Goal: Transaction & Acquisition: Purchase product/service

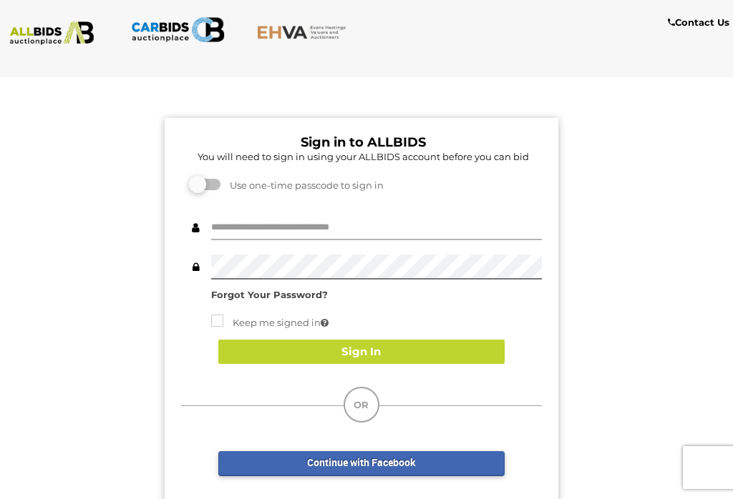
click at [241, 225] on input "text" at bounding box center [376, 227] width 331 height 25
click at [235, 230] on input "text" at bounding box center [376, 227] width 331 height 25
type input "*******"
click at [249, 348] on button "Sign In" at bounding box center [361, 352] width 286 height 25
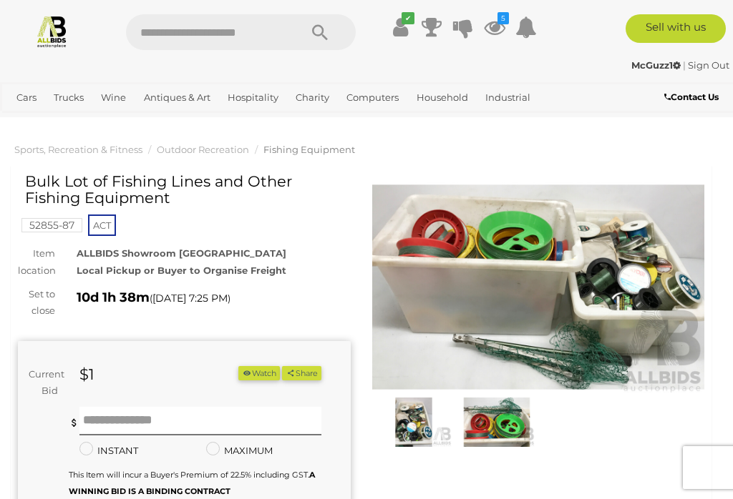
click at [0, 0] on link "Refrigeration" at bounding box center [0, 0] width 0 height 0
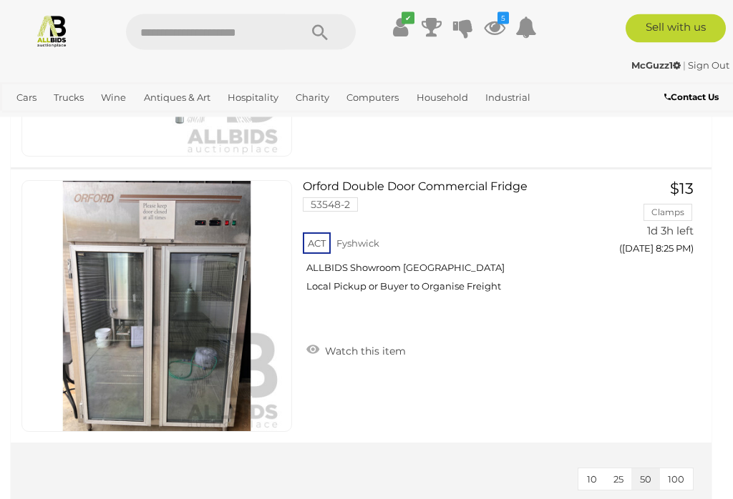
scroll to position [1199, 0]
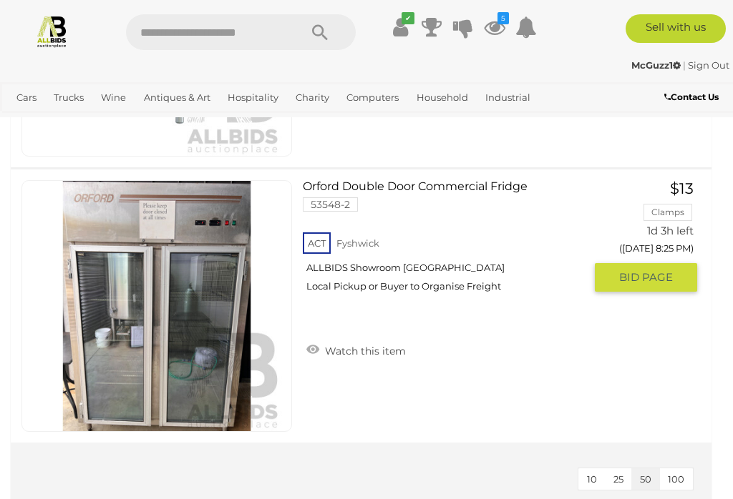
click at [316, 186] on link "Orford Double Door Commercial Fridge 53548-2 ACT Fyshwick ALLBIDS Showroom Fysh…" at bounding box center [448, 242] width 270 height 124
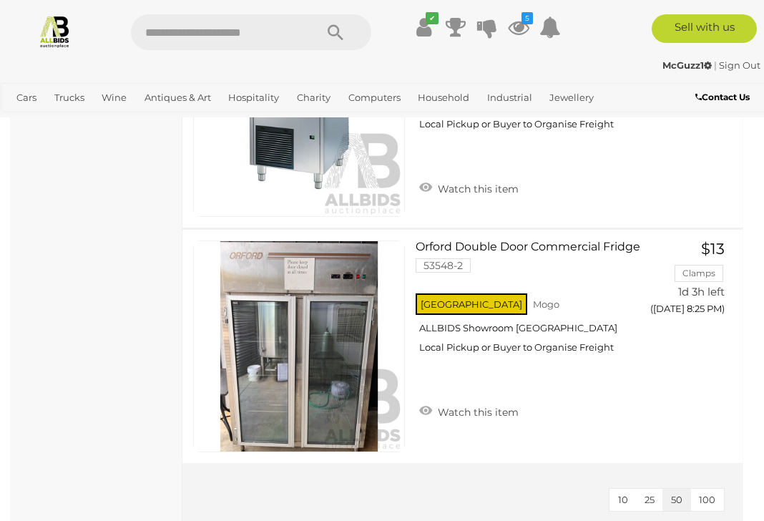
scroll to position [971, 0]
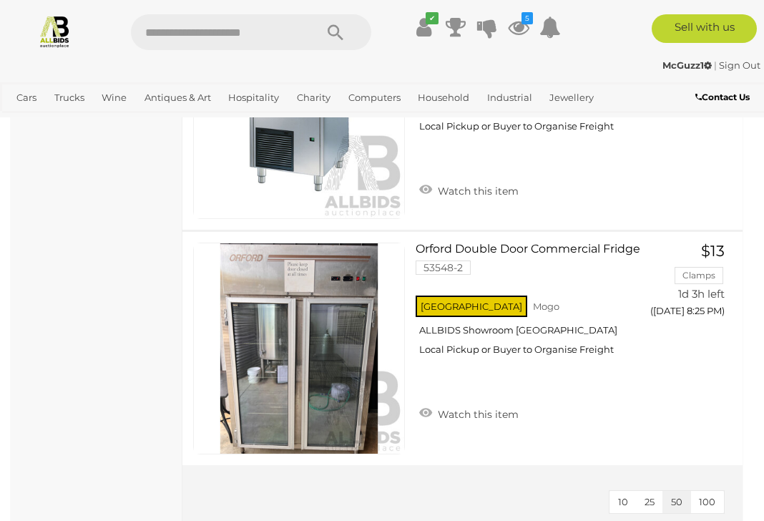
click at [0, 0] on link "View All Hospitality Auctions" at bounding box center [0, 0] width 0 height 0
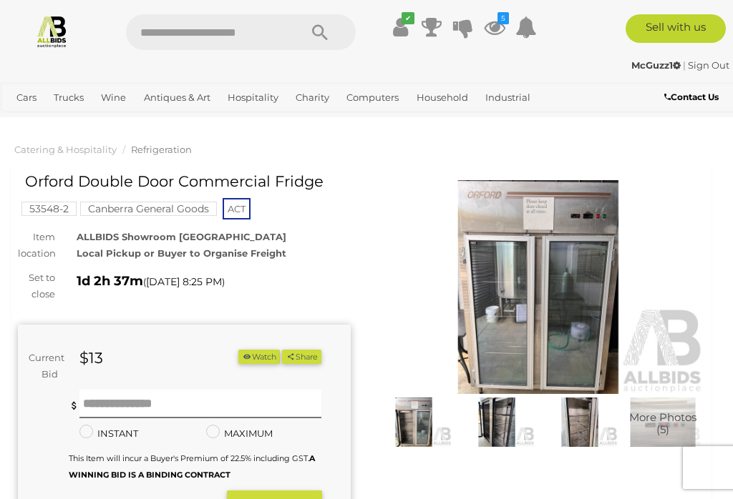
click at [565, 311] on img at bounding box center [538, 287] width 333 height 214
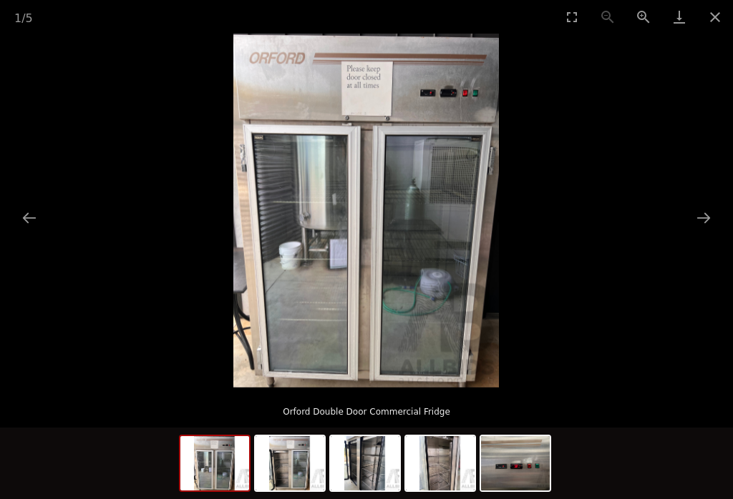
click at [709, 223] on button "Next slide" at bounding box center [703, 218] width 30 height 28
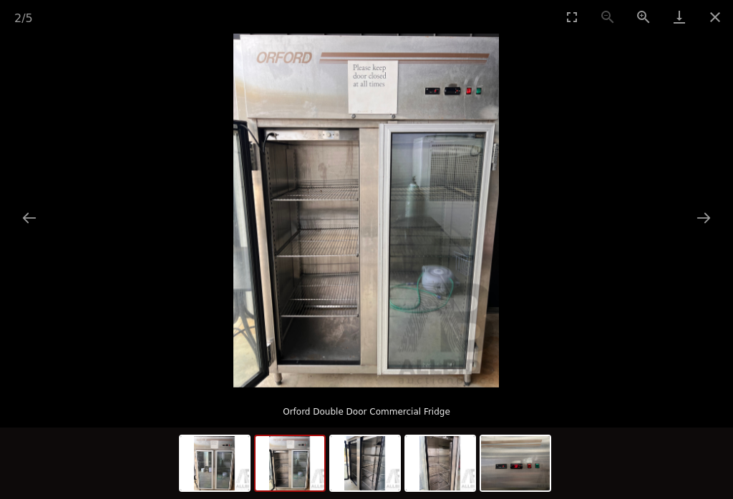
click at [709, 221] on button "Next slide" at bounding box center [703, 218] width 30 height 28
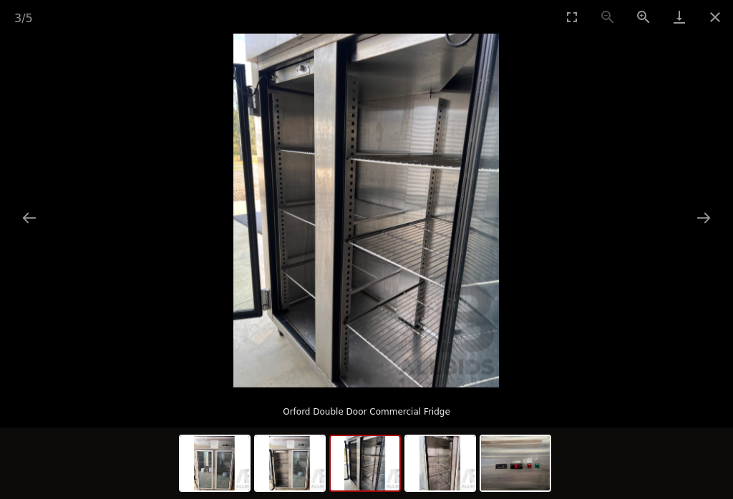
click at [704, 225] on button "Next slide" at bounding box center [703, 218] width 30 height 28
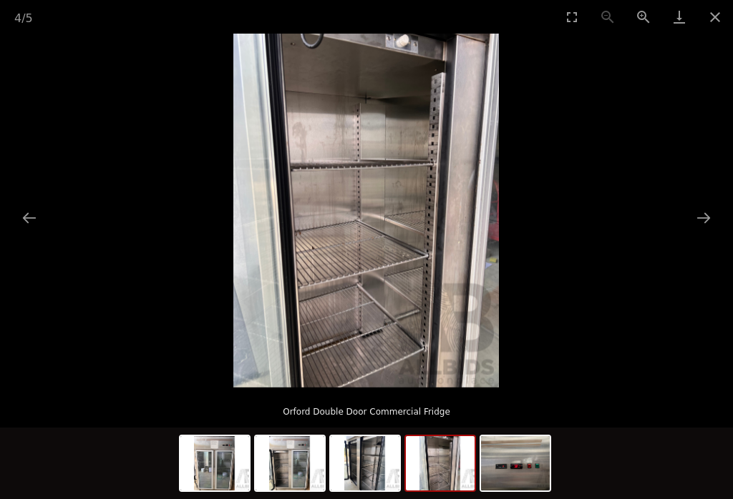
click at [713, 219] on button "Next slide" at bounding box center [703, 218] width 30 height 28
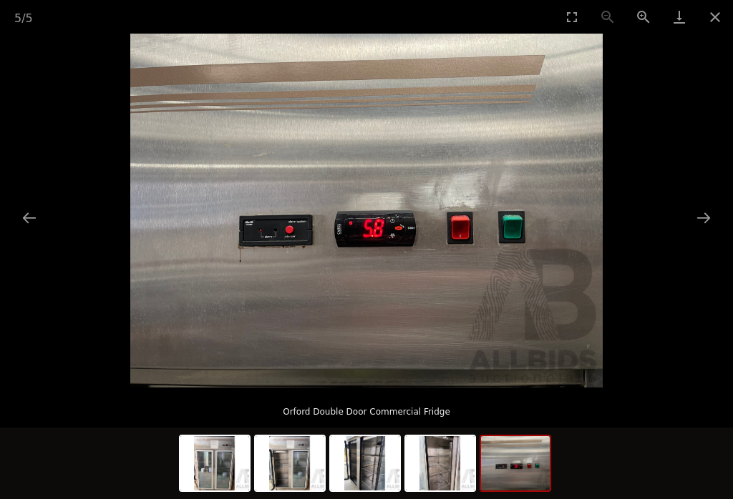
click at [706, 217] on button "Next slide" at bounding box center [703, 218] width 30 height 28
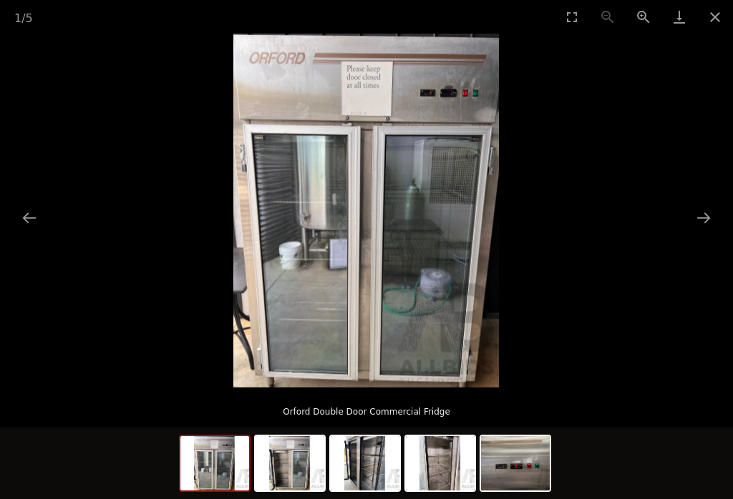
click at [709, 221] on button "Next slide" at bounding box center [703, 218] width 30 height 28
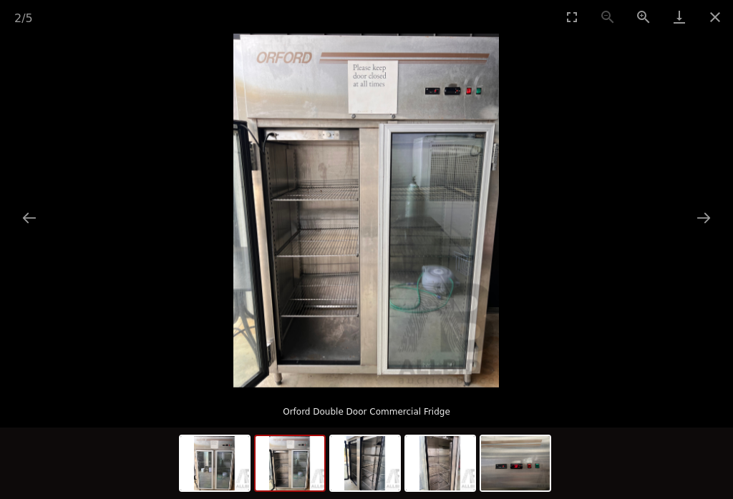
click at [721, 19] on button "Close gallery" at bounding box center [715, 17] width 36 height 34
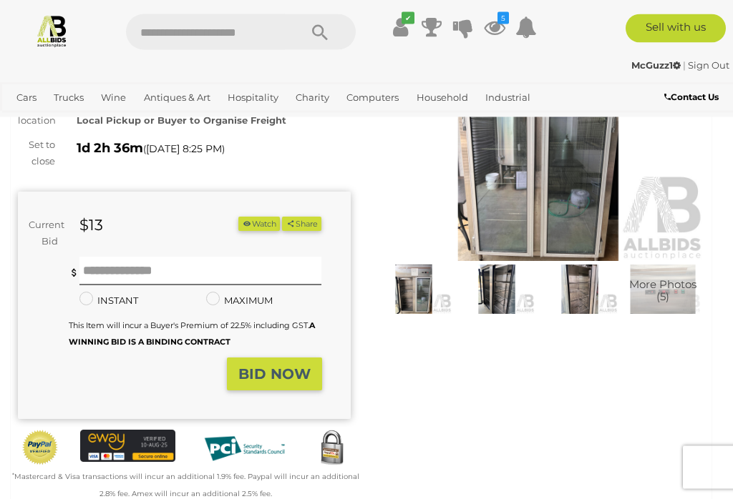
scroll to position [134, 0]
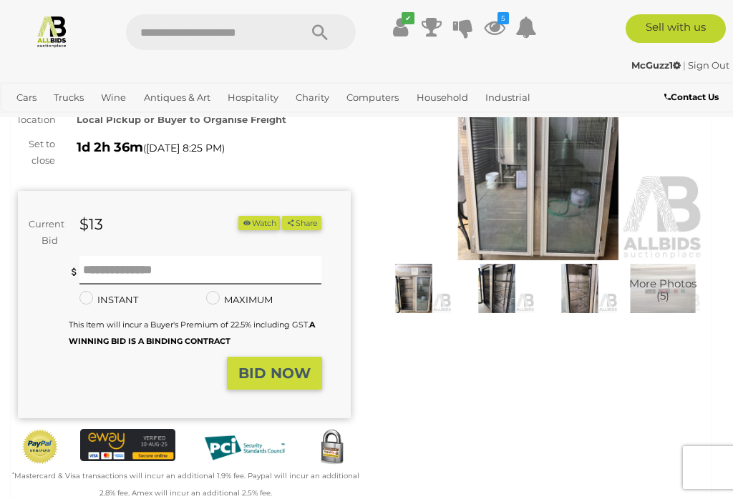
click at [242, 219] on icon "button" at bounding box center [247, 223] width 10 height 8
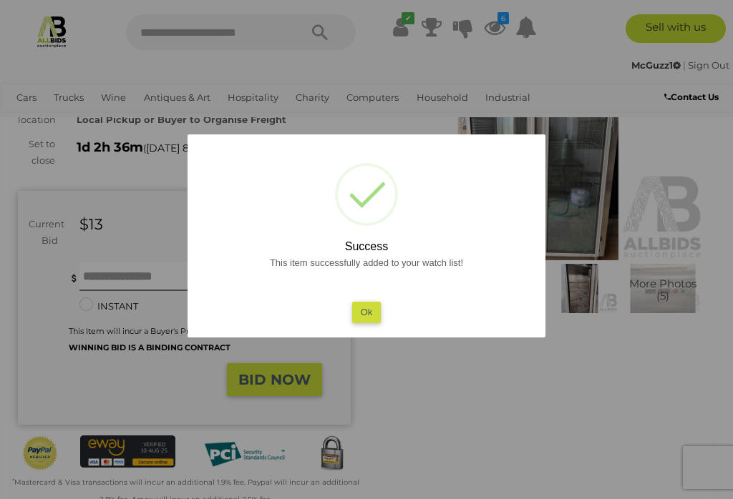
click at [361, 323] on button "Ok" at bounding box center [366, 312] width 29 height 21
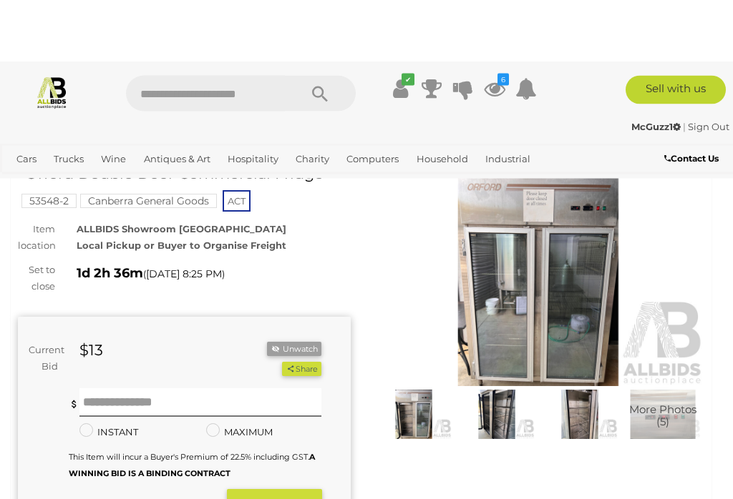
scroll to position [0, 0]
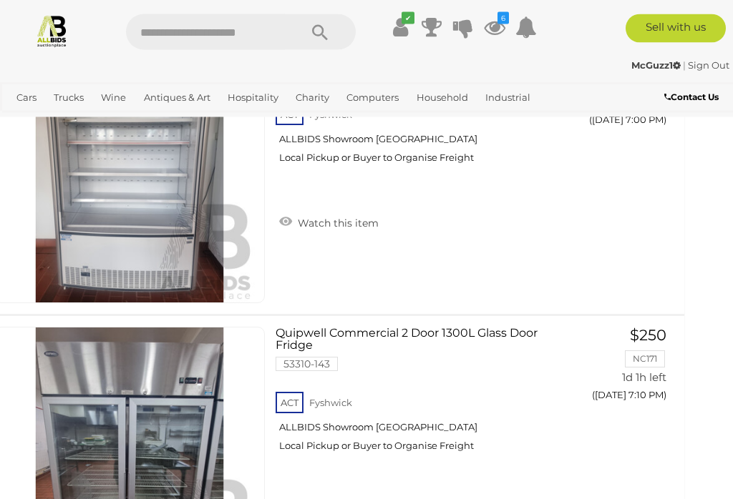
scroll to position [1417, 27]
click at [0, 0] on link "View All Trucks Auctions" at bounding box center [0, 0] width 0 height 0
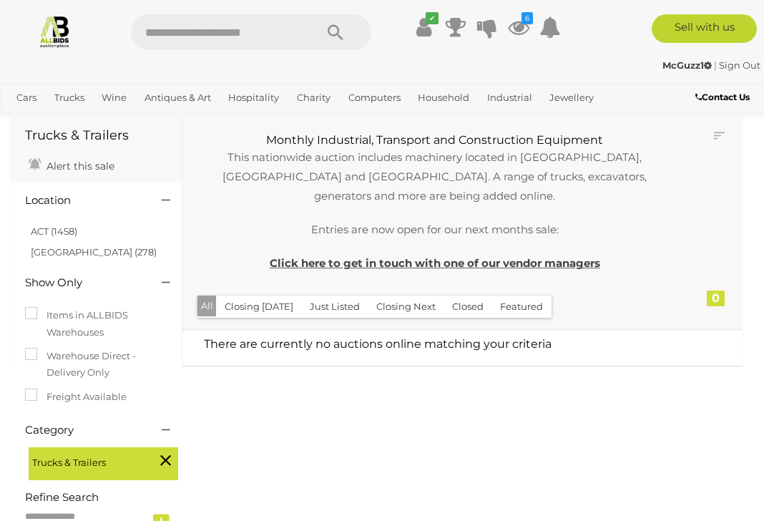
scroll to position [54, 0]
click at [0, 0] on link "View All Wine Auctions" at bounding box center [0, 0] width 0 height 0
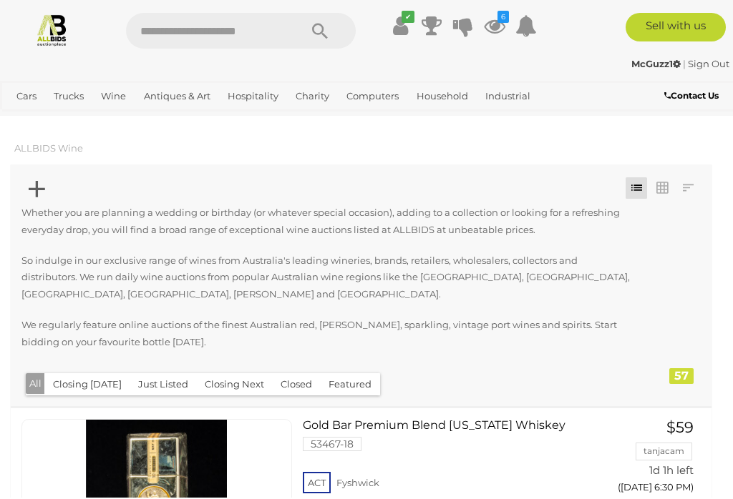
scroll to position [1, 0]
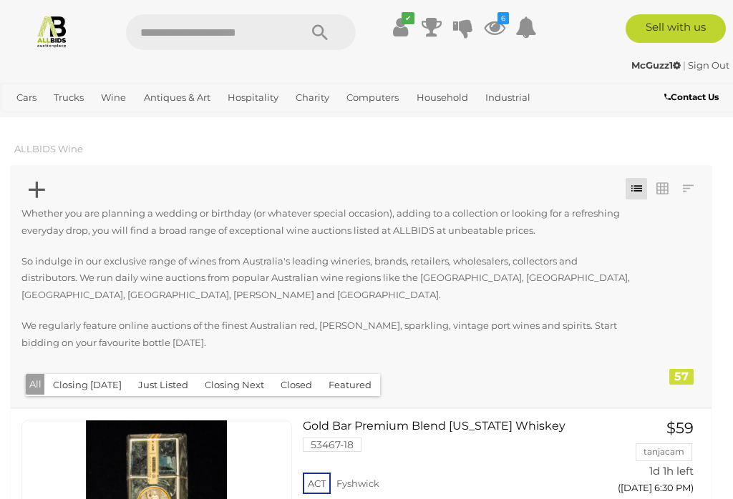
click at [28, 185] on div at bounding box center [360, 190] width 679 height 29
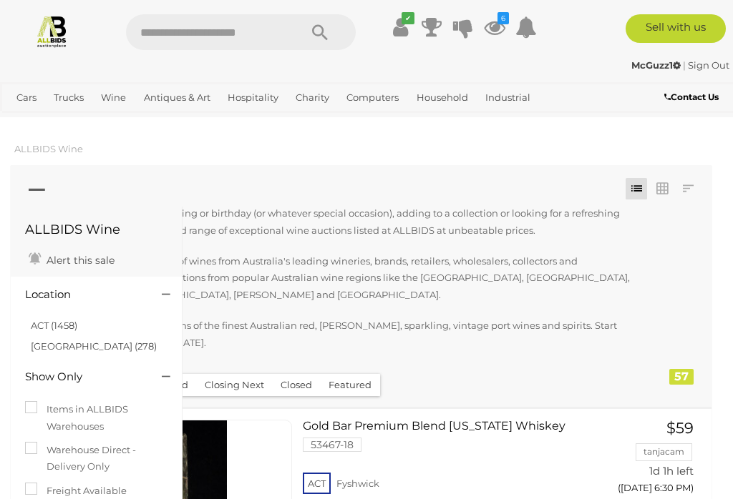
click at [37, 320] on link "ACT (1458)" at bounding box center [54, 325] width 47 height 11
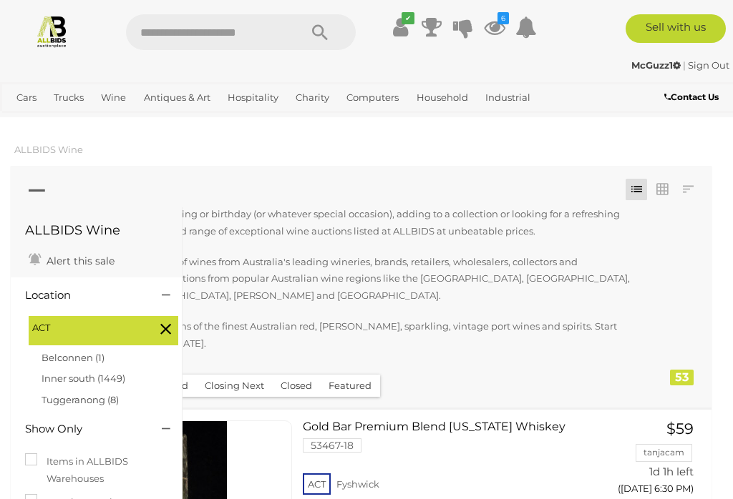
click at [32, 187] on icon at bounding box center [37, 191] width 16 height 28
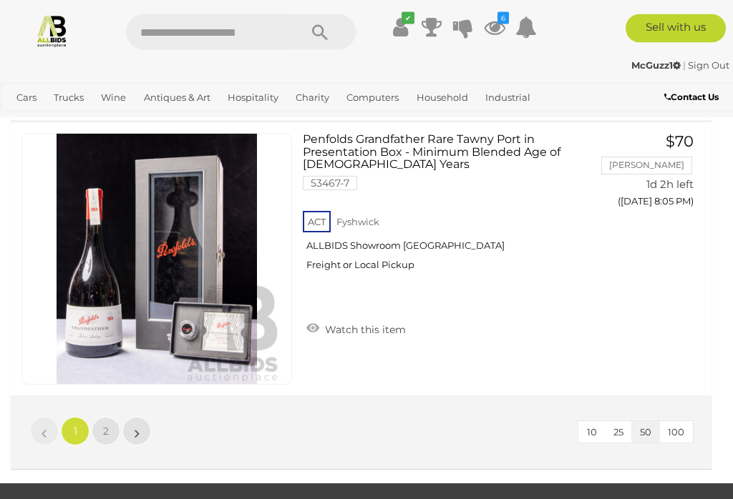
scroll to position [13794, 0]
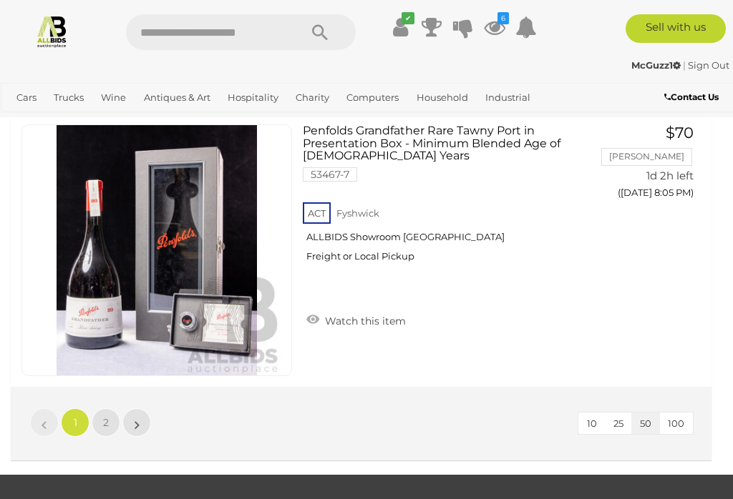
click at [135, 409] on link "»" at bounding box center [136, 423] width 29 height 29
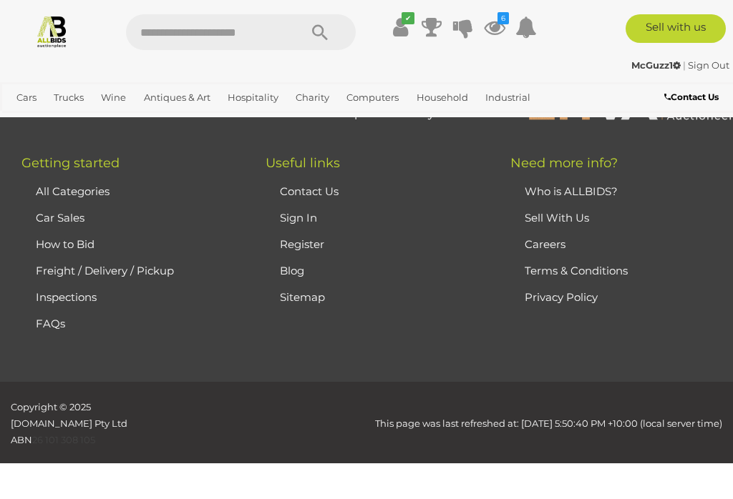
scroll to position [262, 0]
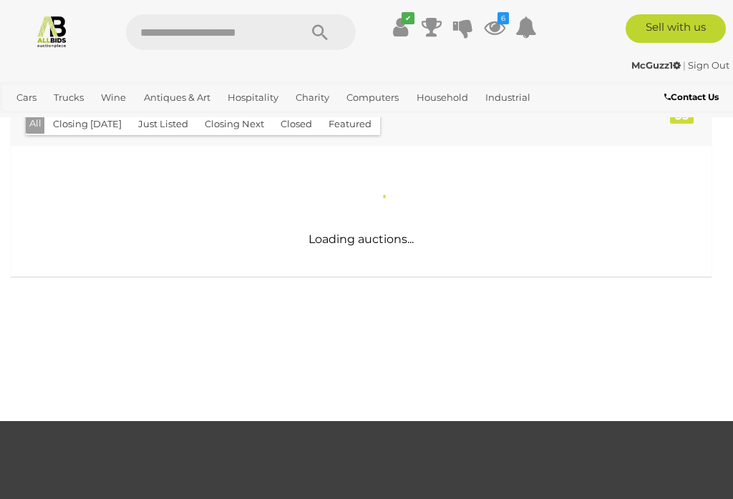
click at [136, 419] on body "< Search Auctions in ALLBIDS Wine | ALLBIDS" at bounding box center [366, 246] width 733 height 1016
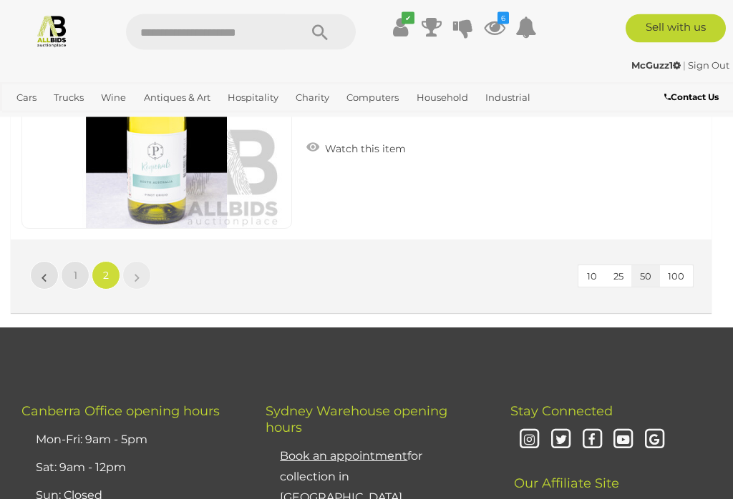
scroll to position [995, 0]
click at [0, 0] on span "Auctions" at bounding box center [0, 0] width 0 height 0
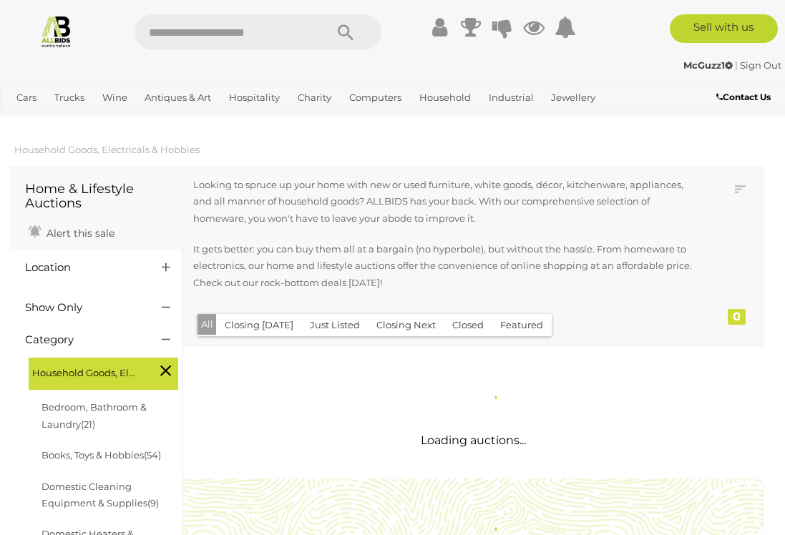
scroll to position [4, 0]
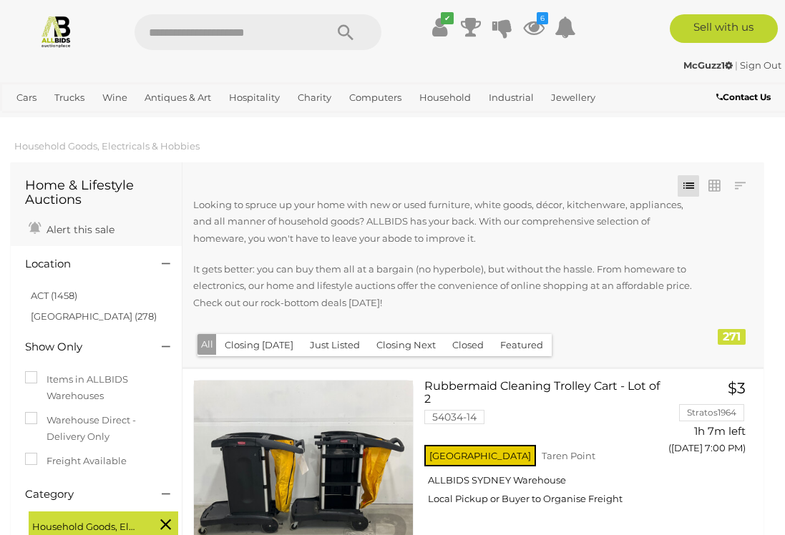
scroll to position [6, 0]
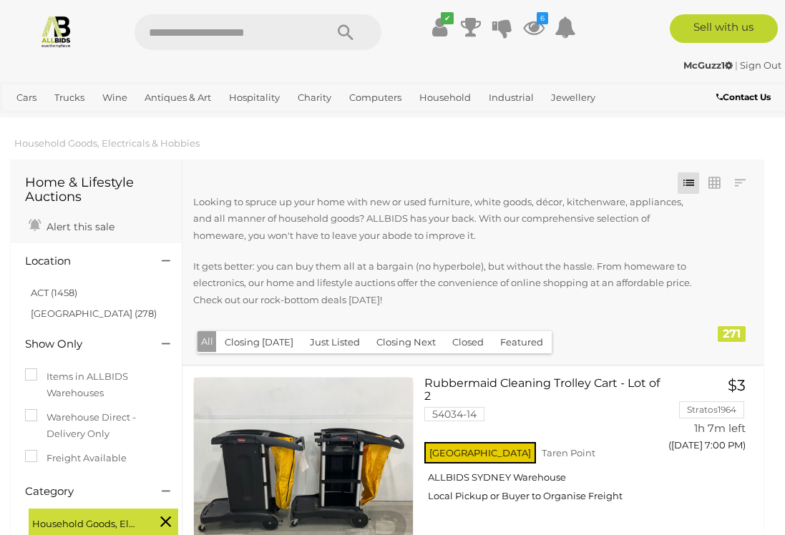
click at [39, 293] on link "ACT (1458)" at bounding box center [54, 292] width 47 height 11
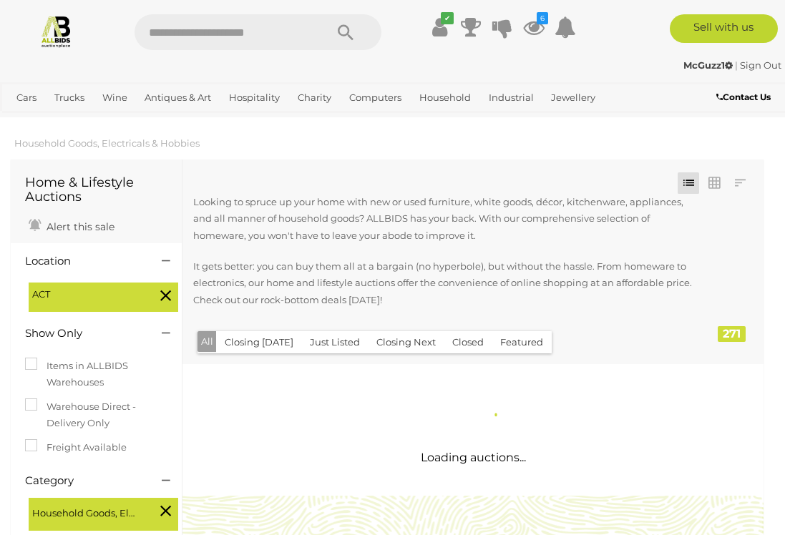
scroll to position [0, 0]
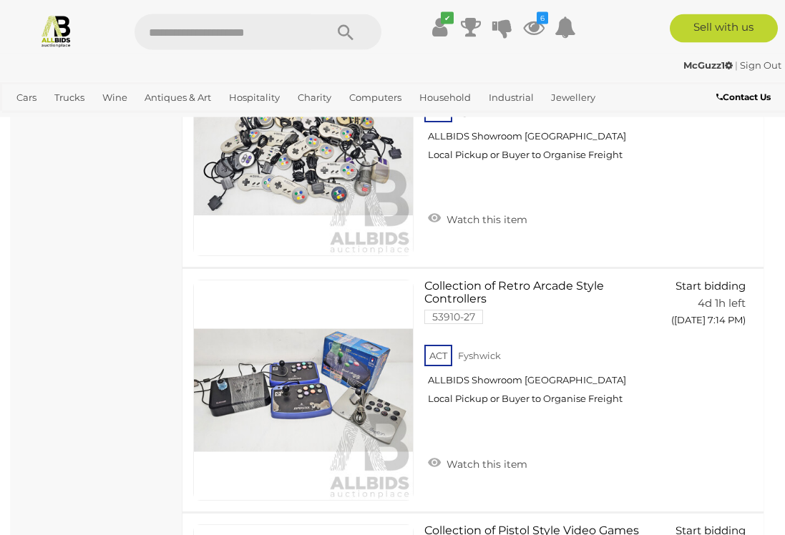
scroll to position [10415, 0]
click at [555, 284] on link "Collection of Retro Arcade Style Controllers 53910-27 ACT Fyshwick ALLBIDS Show…" at bounding box center [545, 347] width 220 height 136
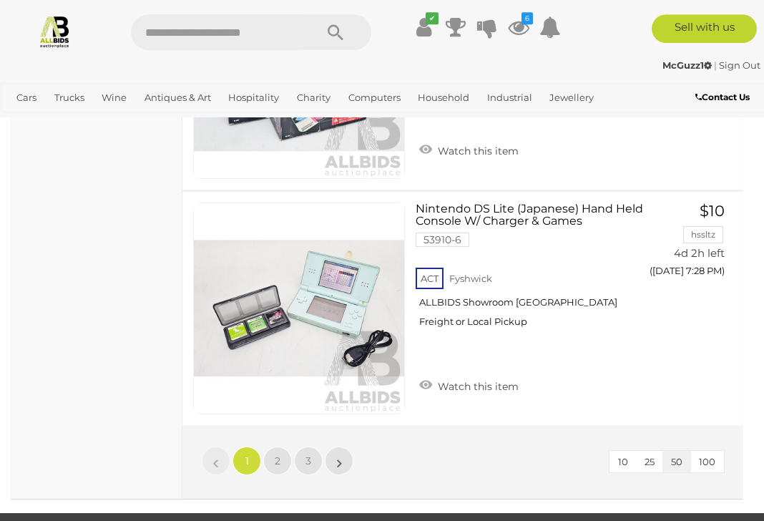
scroll to position [11846, 0]
click at [335, 446] on link "»" at bounding box center [339, 460] width 29 height 29
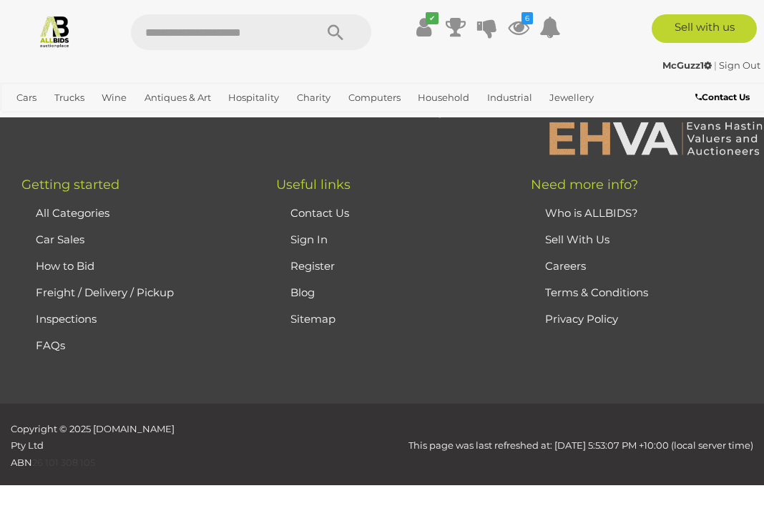
scroll to position [225, 0]
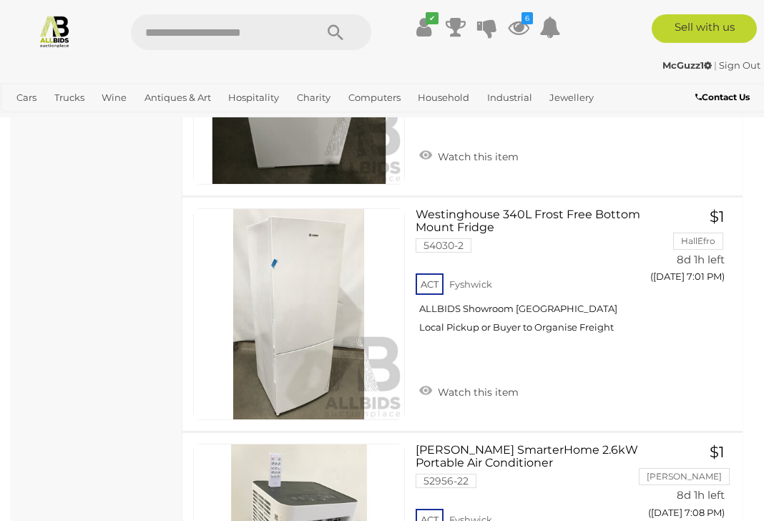
scroll to position [10827, 0]
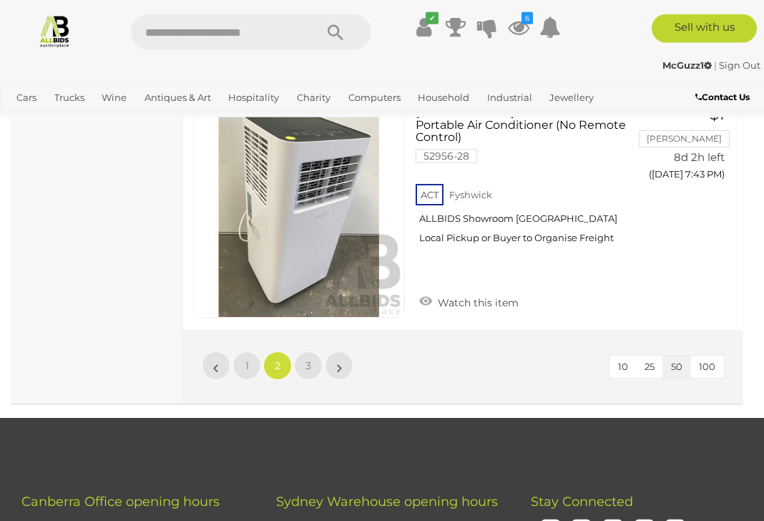
click at [336, 351] on link "»" at bounding box center [339, 365] width 29 height 29
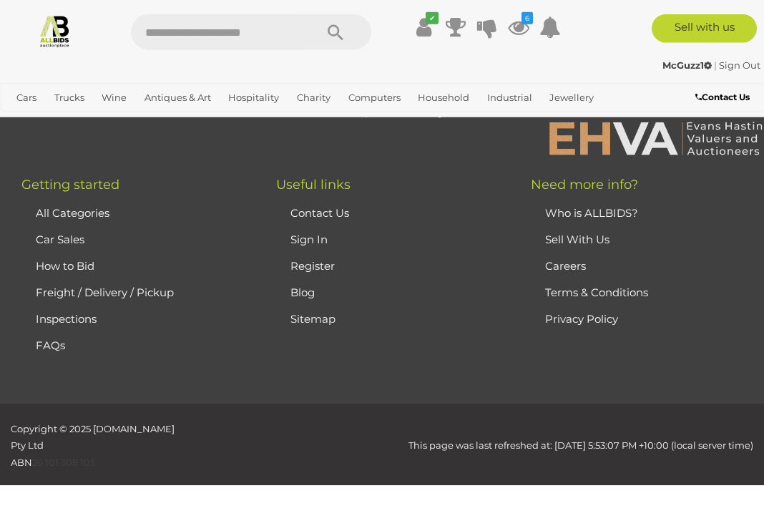
scroll to position [225, 0]
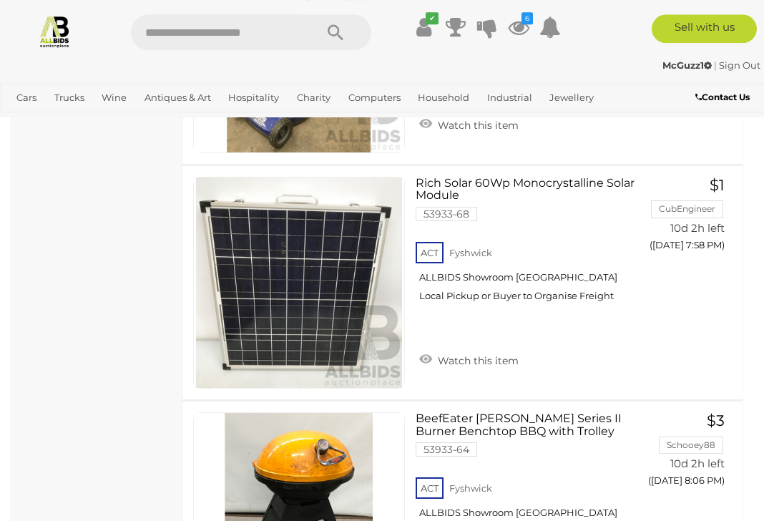
scroll to position [4920, 0]
click at [444, 183] on link "Rich Solar 60Wp Monocrystalline Solar Module 53933-68 ACT Fyshwick ALLBIDS Show…" at bounding box center [532, 245] width 212 height 136
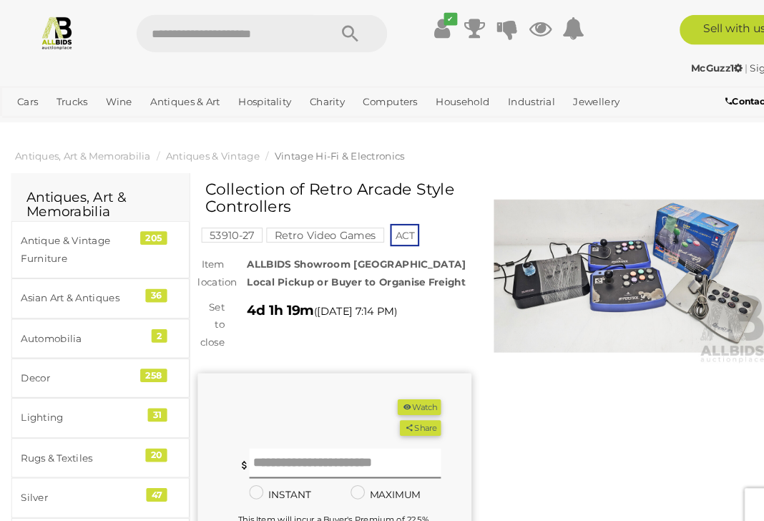
click at [605, 270] on img at bounding box center [605, 264] width 263 height 169
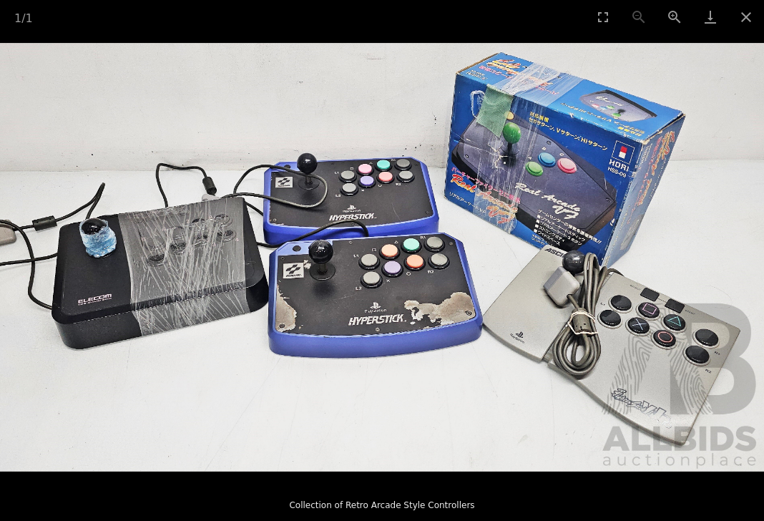
scroll to position [2, 0]
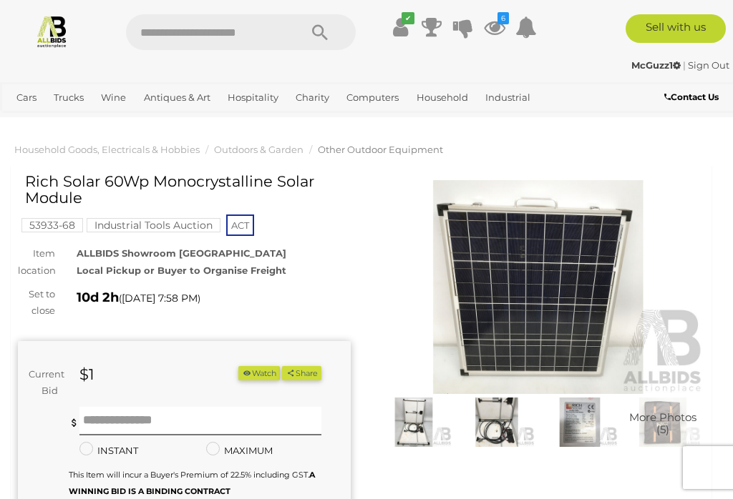
click at [499, 429] on img at bounding box center [497, 422] width 76 height 49
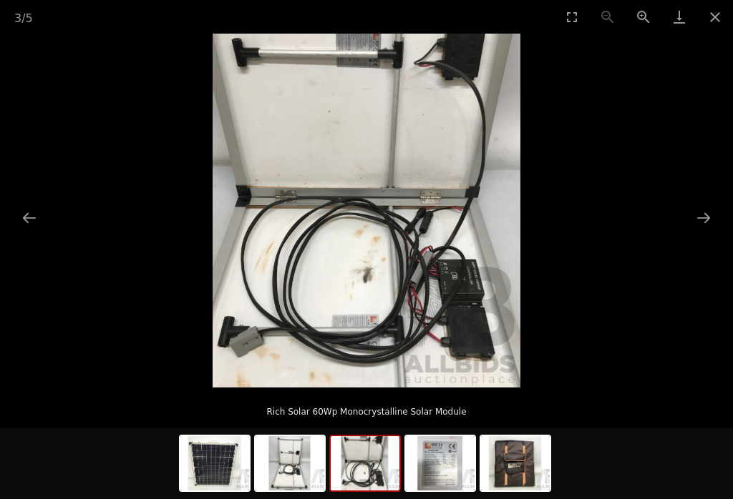
click at [710, 212] on button "Next slide" at bounding box center [703, 218] width 30 height 28
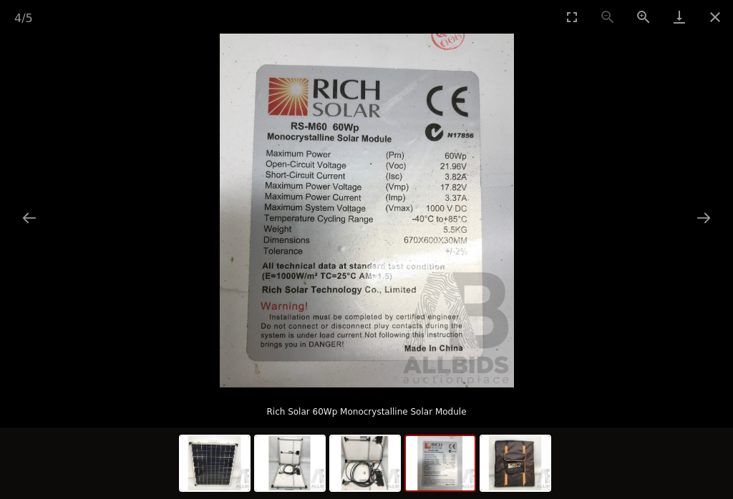
click at [703, 221] on button "Next slide" at bounding box center [703, 218] width 30 height 28
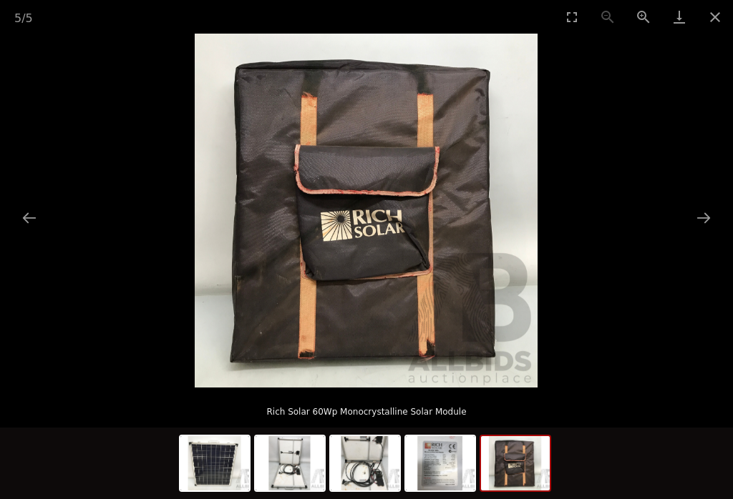
click at [714, 22] on button "Close gallery" at bounding box center [715, 17] width 36 height 34
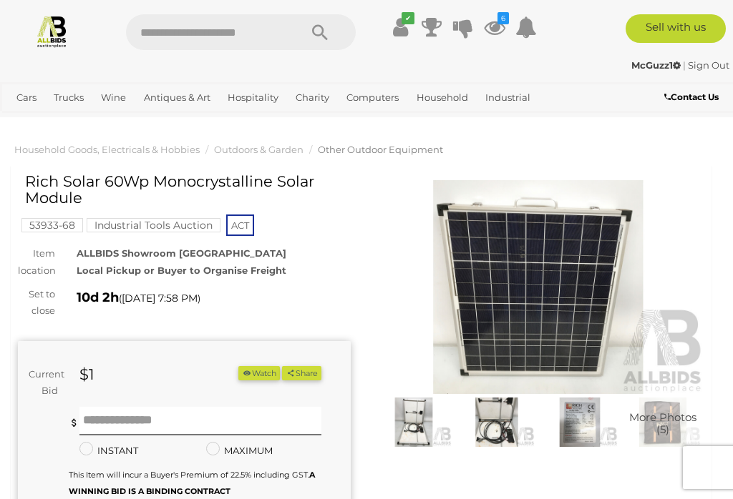
click at [409, 424] on img at bounding box center [414, 422] width 76 height 49
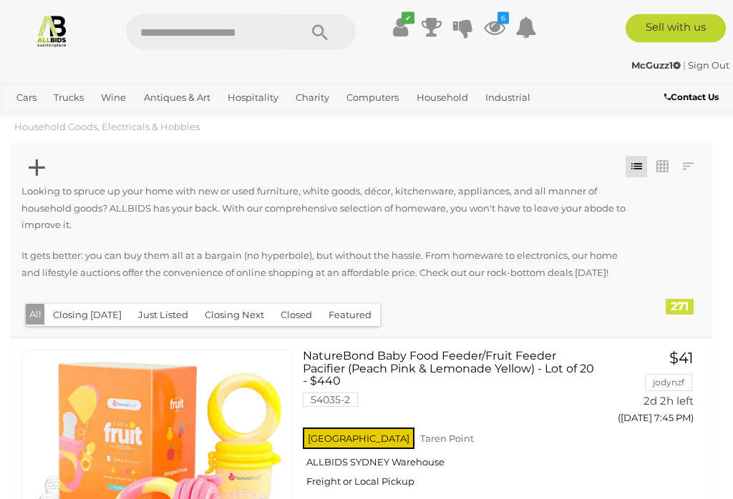
click at [32, 158] on icon at bounding box center [37, 169] width 16 height 28
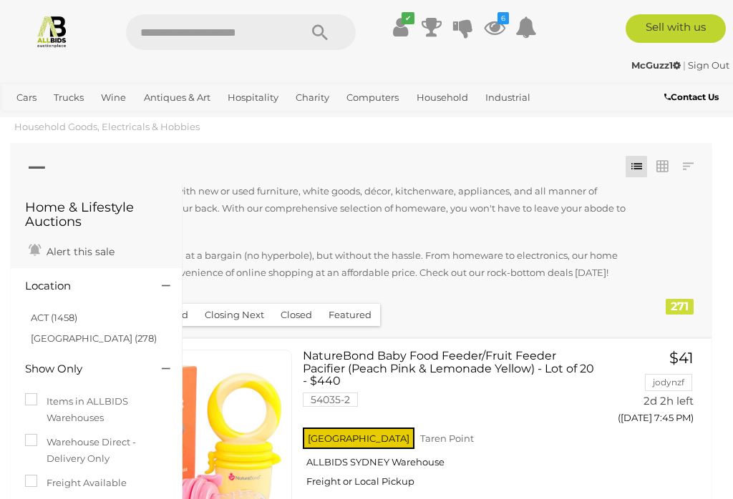
click at [38, 312] on link "ACT (1458)" at bounding box center [54, 317] width 47 height 11
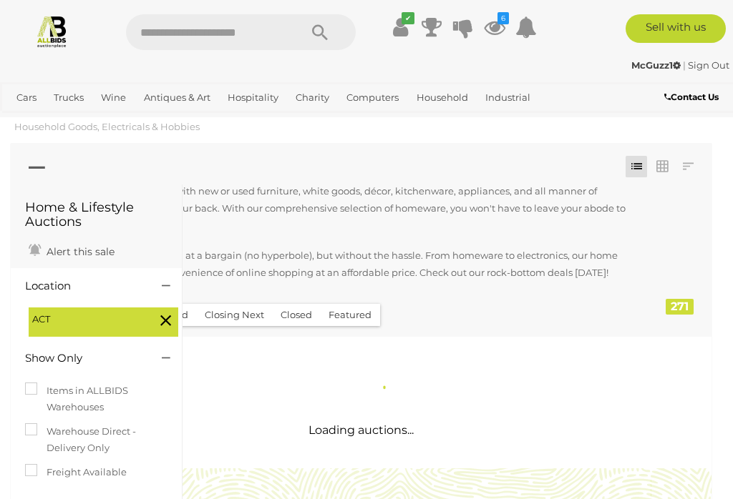
scroll to position [0, 0]
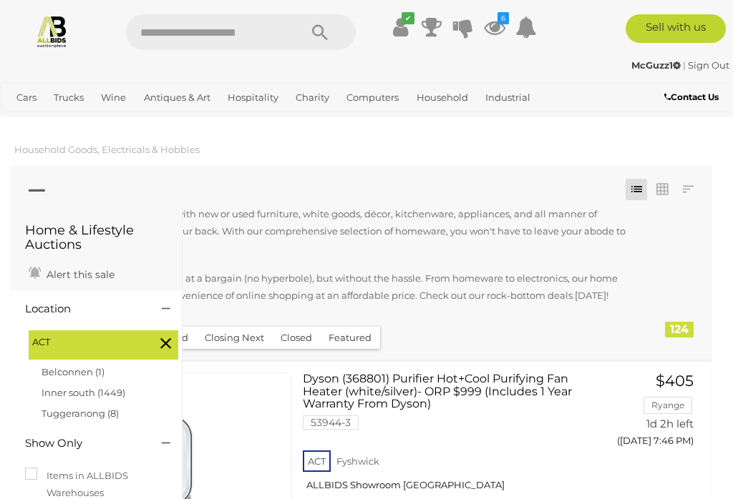
click at [28, 182] on div at bounding box center [360, 191] width 679 height 29
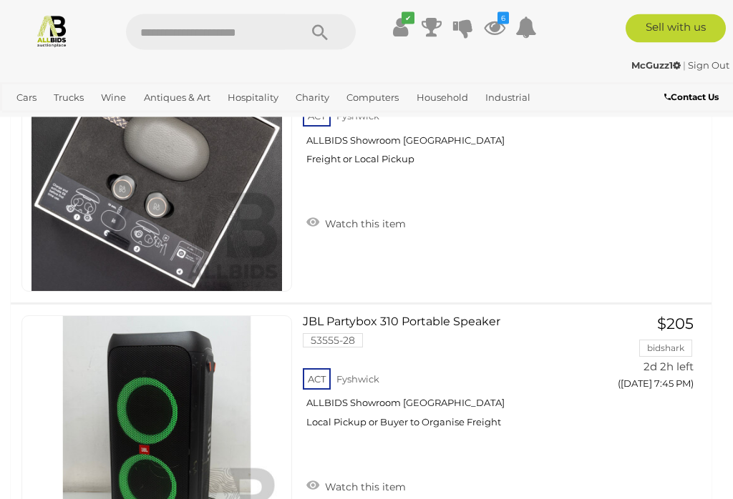
scroll to position [608, 0]
click at [0, 0] on link "View All Charity Auctions" at bounding box center [0, 0] width 0 height 0
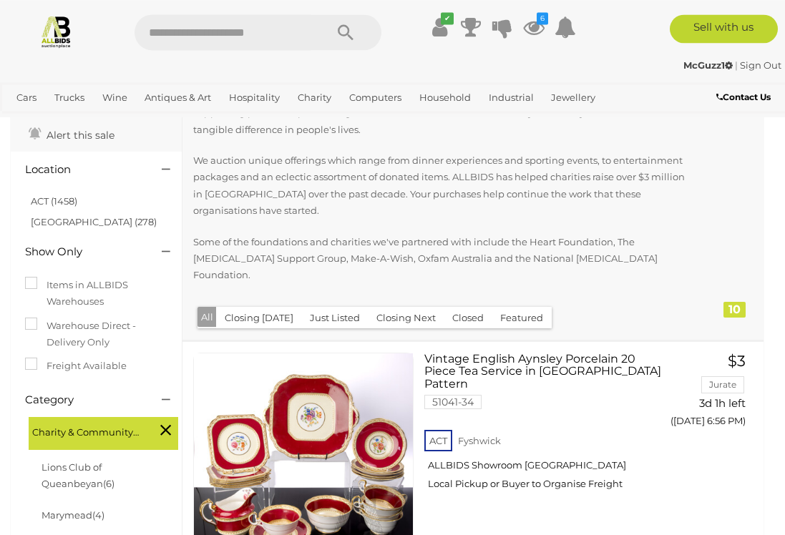
scroll to position [56, 0]
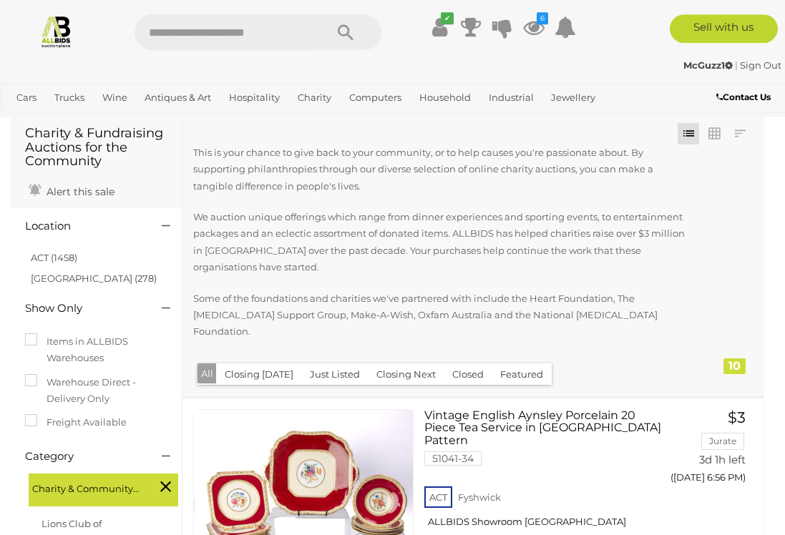
click at [41, 253] on link "ACT (1458)" at bounding box center [54, 257] width 47 height 11
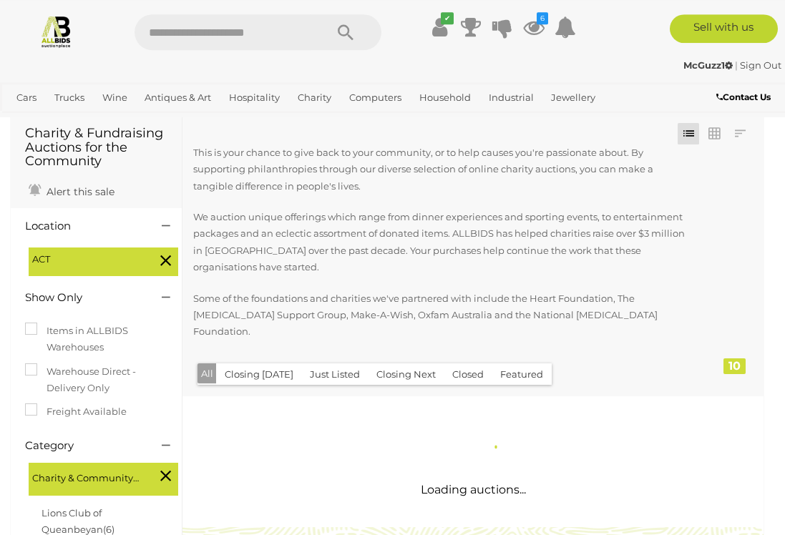
scroll to position [0, 0]
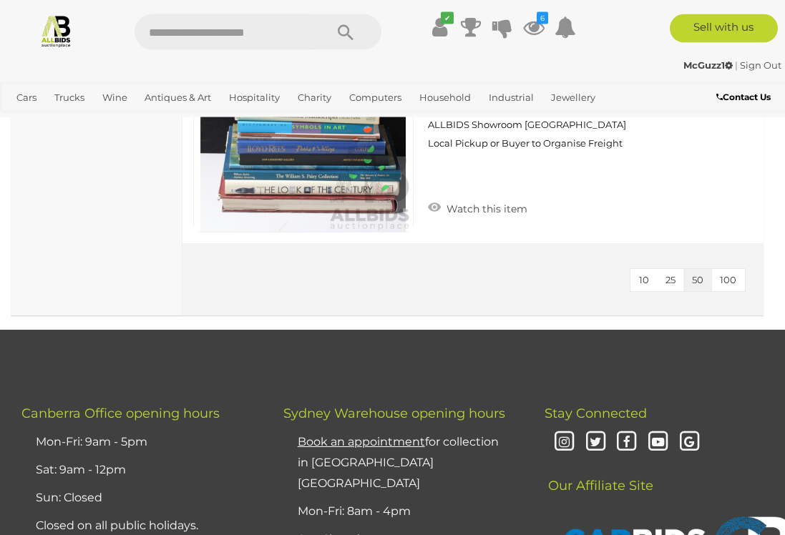
scroll to position [2657, 0]
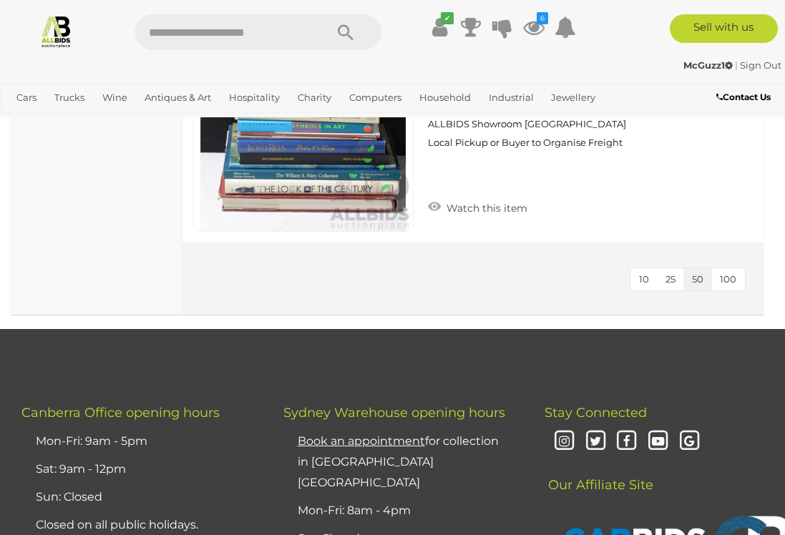
click at [0, 0] on link "Tablets" at bounding box center [0, 0] width 0 height 0
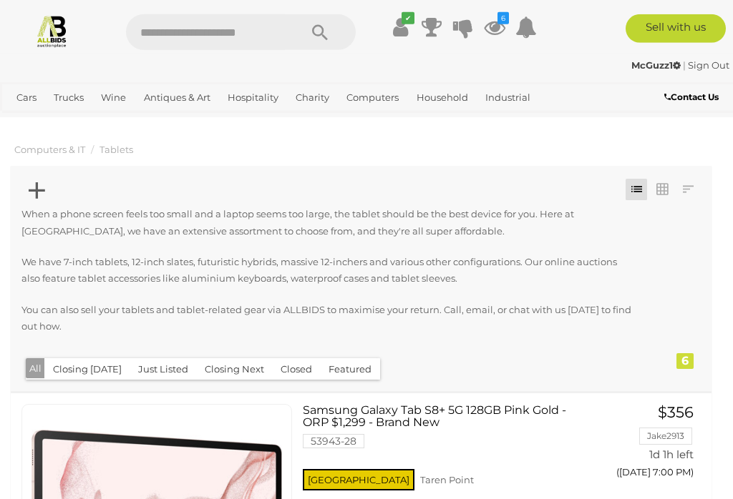
scroll to position [21, 0]
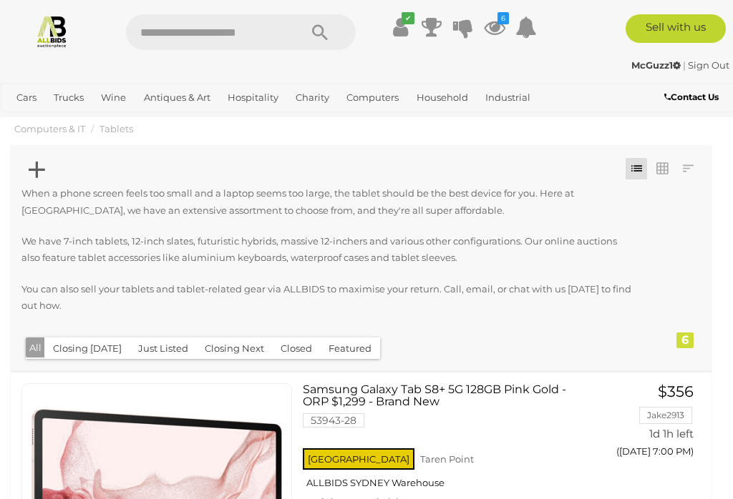
click at [30, 163] on icon at bounding box center [37, 170] width 16 height 28
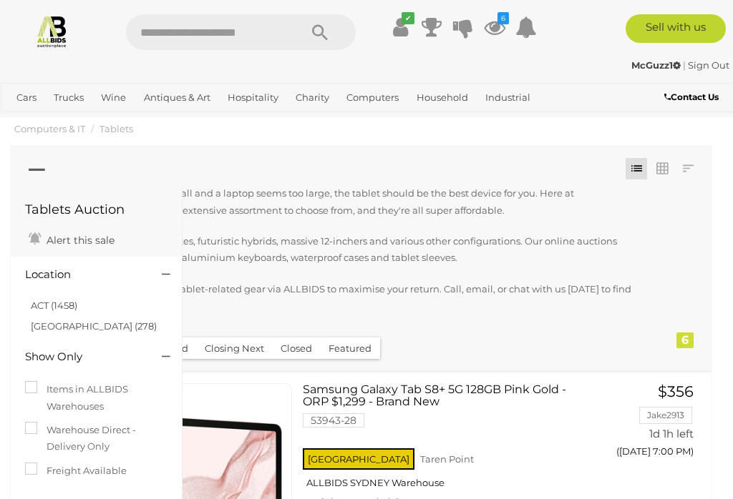
click at [38, 293] on div "ACT (1458) NSW (278)" at bounding box center [96, 314] width 164 height 58
click at [44, 308] on link "ACT (1458)" at bounding box center [54, 305] width 47 height 11
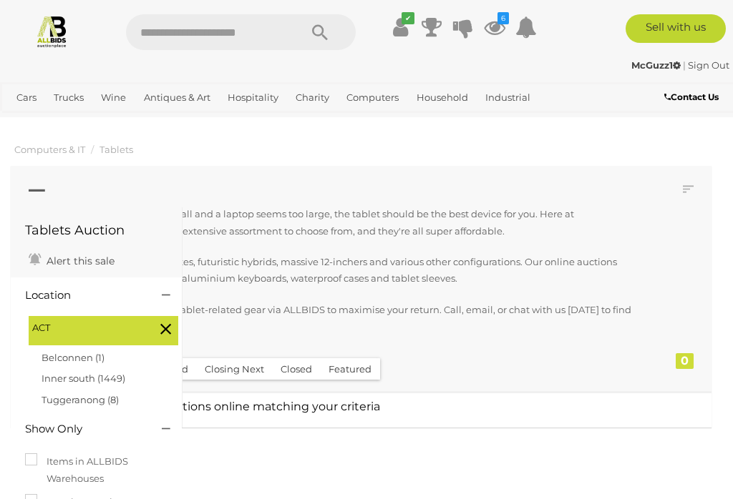
click at [34, 186] on icon at bounding box center [37, 191] width 16 height 28
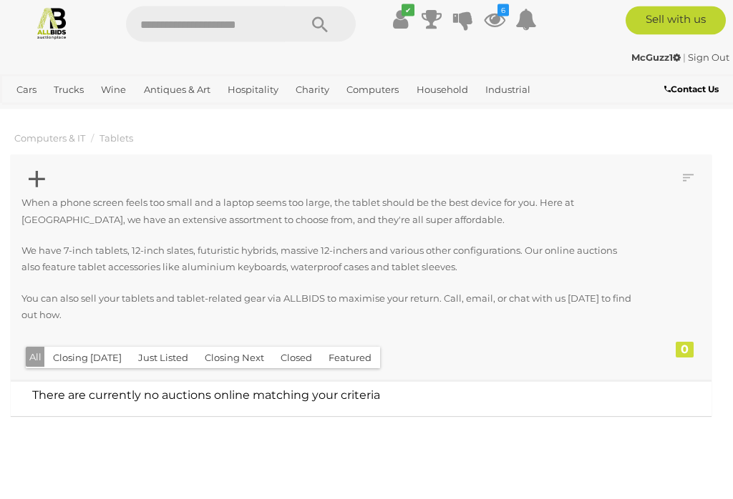
scroll to position [12, 0]
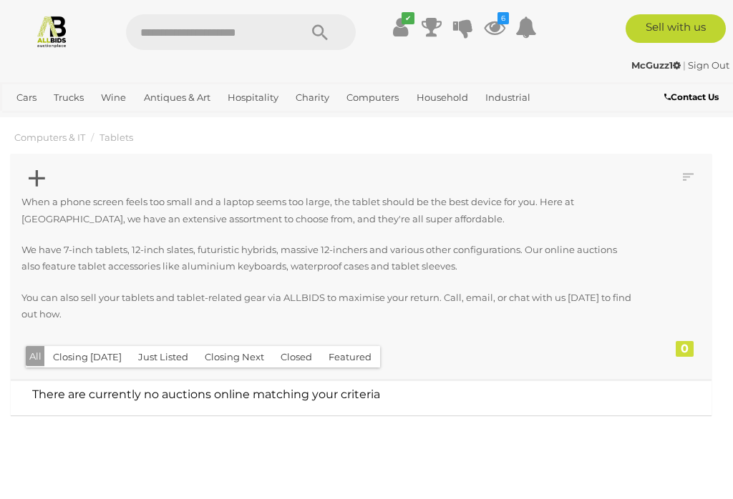
click at [32, 179] on icon at bounding box center [37, 179] width 16 height 28
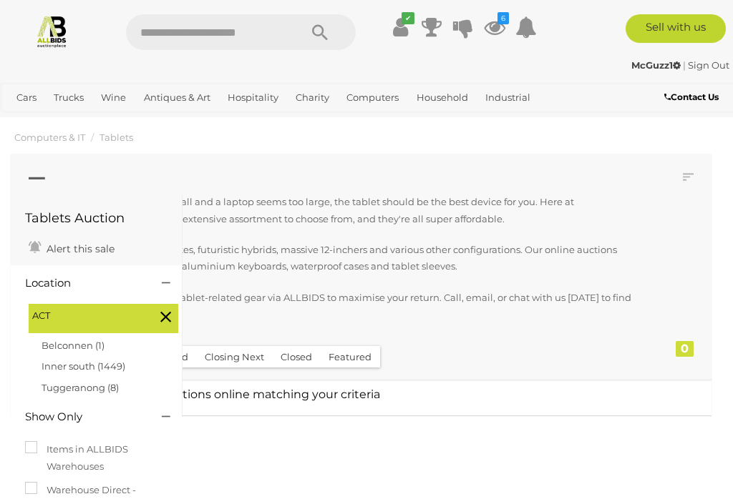
click at [26, 175] on div at bounding box center [360, 179] width 679 height 29
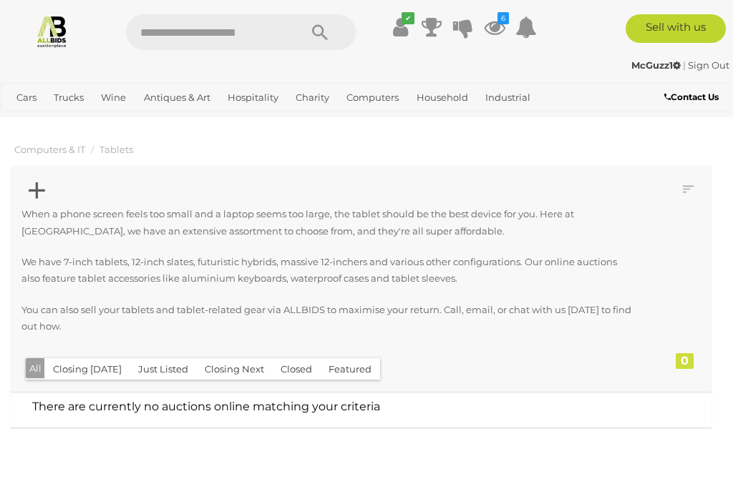
click at [0, 0] on link "Tablets" at bounding box center [0, 0] width 0 height 0
click at [0, 0] on link "View All Computers Auctions" at bounding box center [0, 0] width 0 height 0
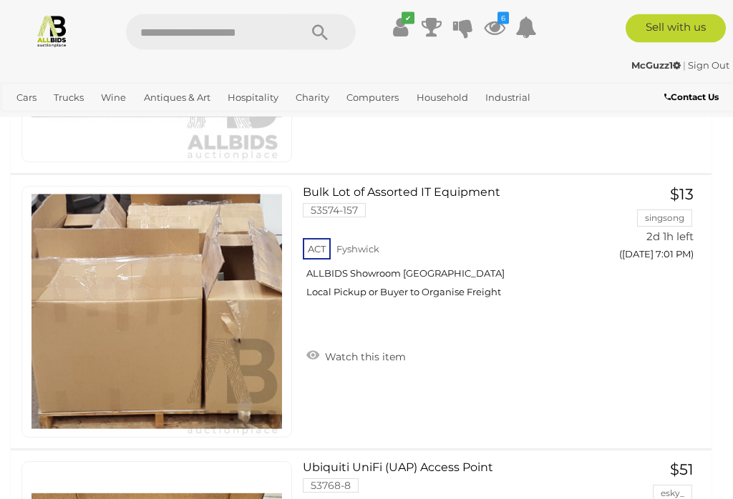
scroll to position [7105, 0]
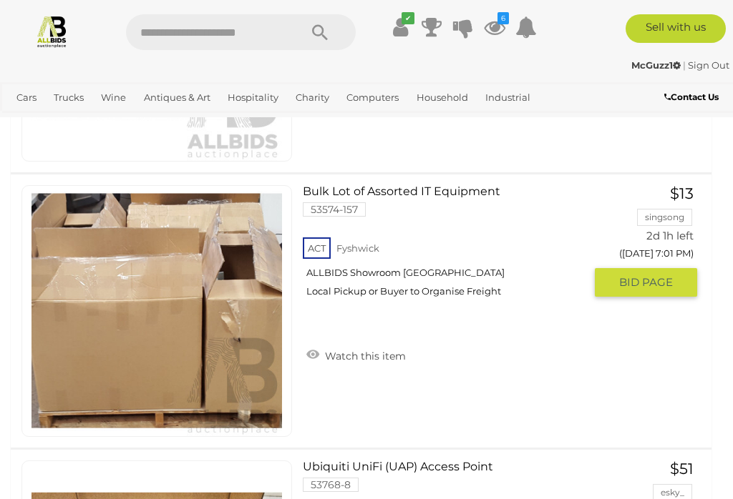
click at [150, 284] on link at bounding box center [156, 311] width 270 height 252
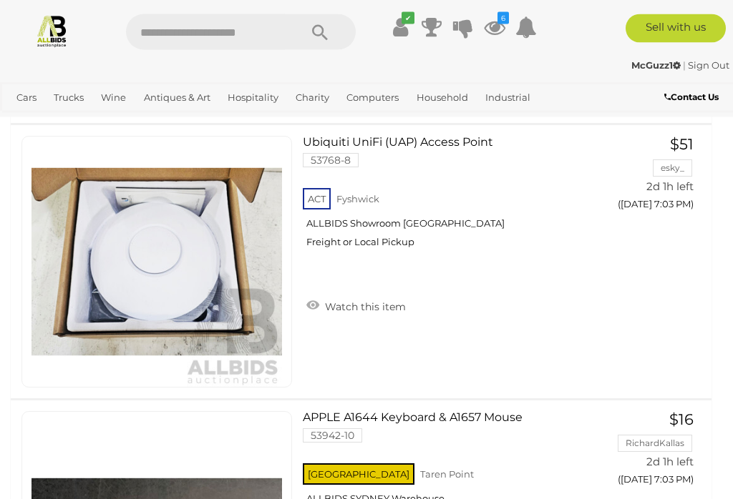
scroll to position [7431, 0]
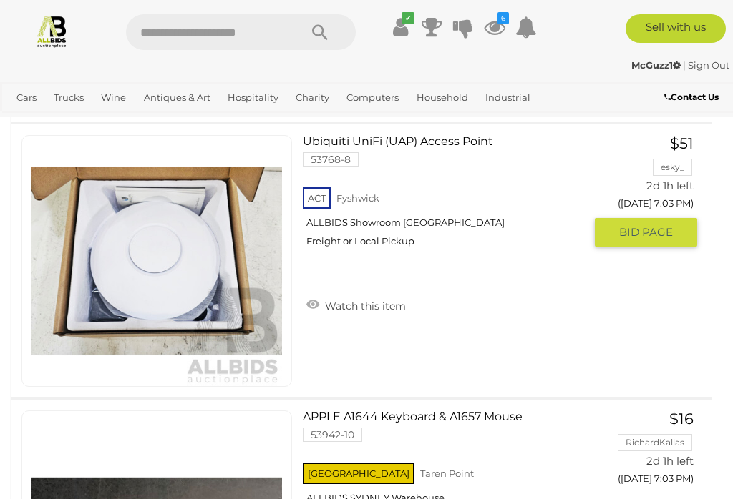
click at [101, 255] on img at bounding box center [156, 261] width 250 height 250
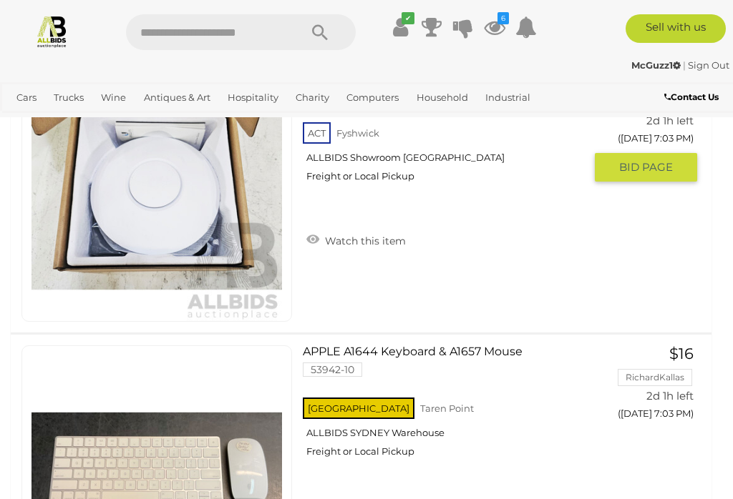
scroll to position [7459, 0]
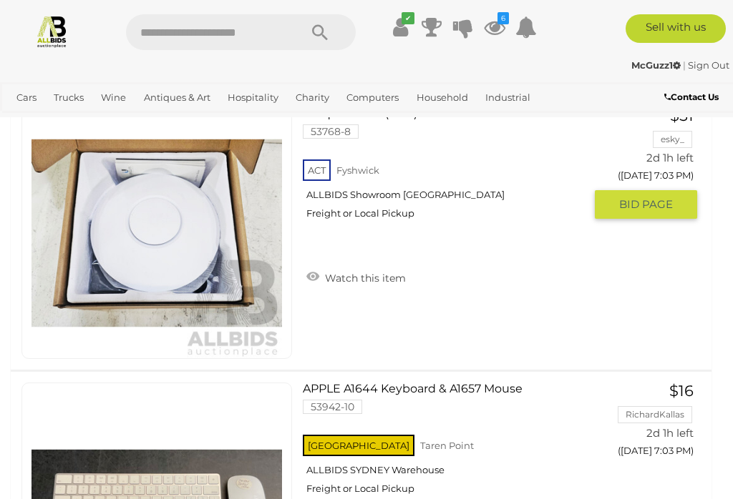
click at [137, 252] on img at bounding box center [156, 233] width 250 height 250
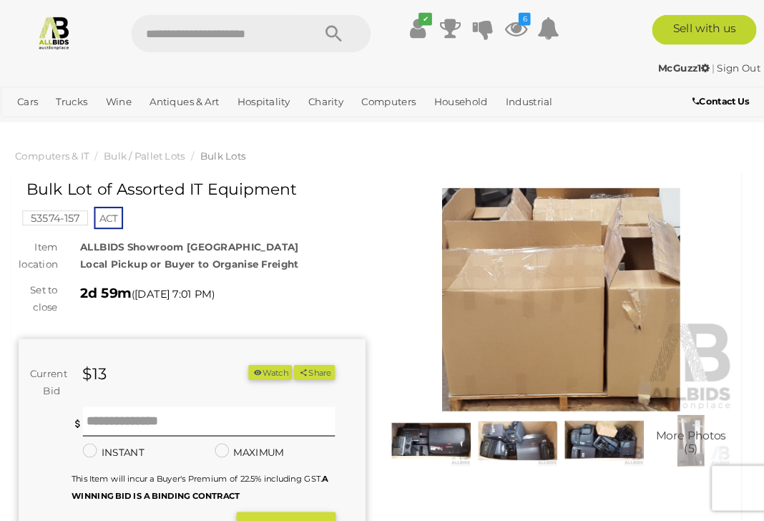
scroll to position [2, 0]
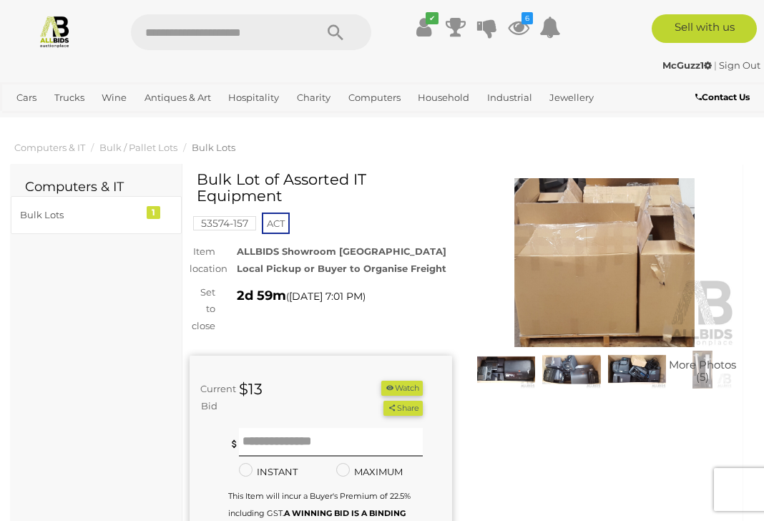
click at [640, 291] on img at bounding box center [605, 262] width 263 height 169
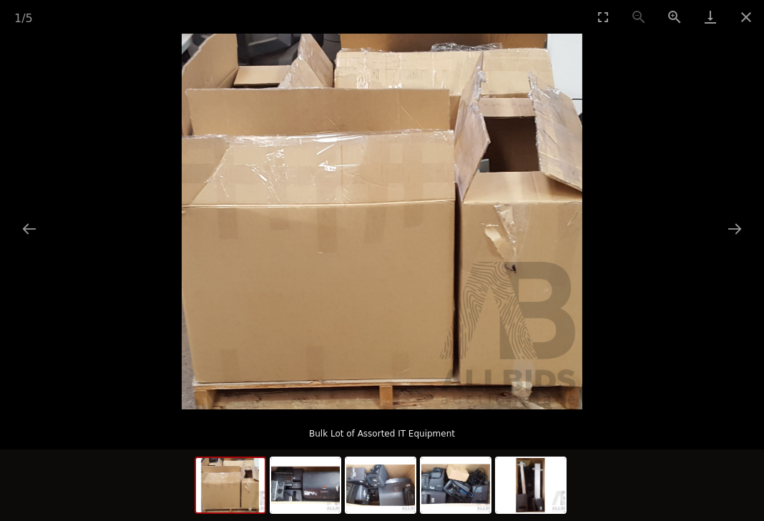
click at [732, 235] on button "Next slide" at bounding box center [735, 229] width 30 height 28
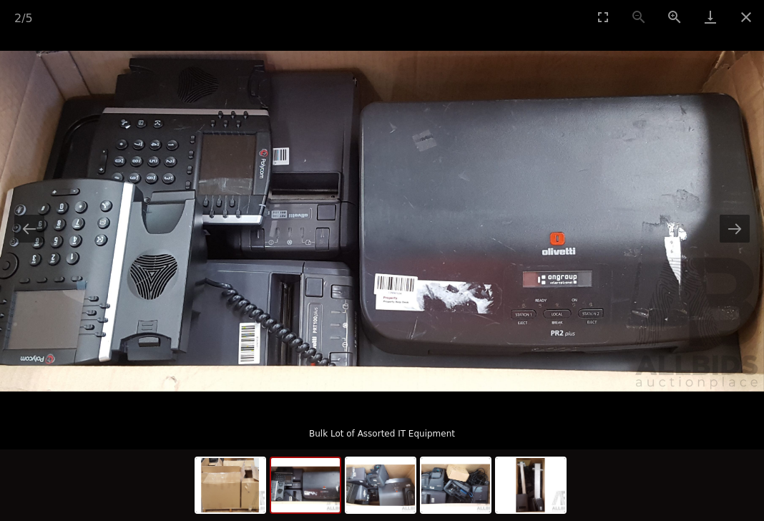
click at [732, 222] on button "Next slide" at bounding box center [735, 229] width 30 height 28
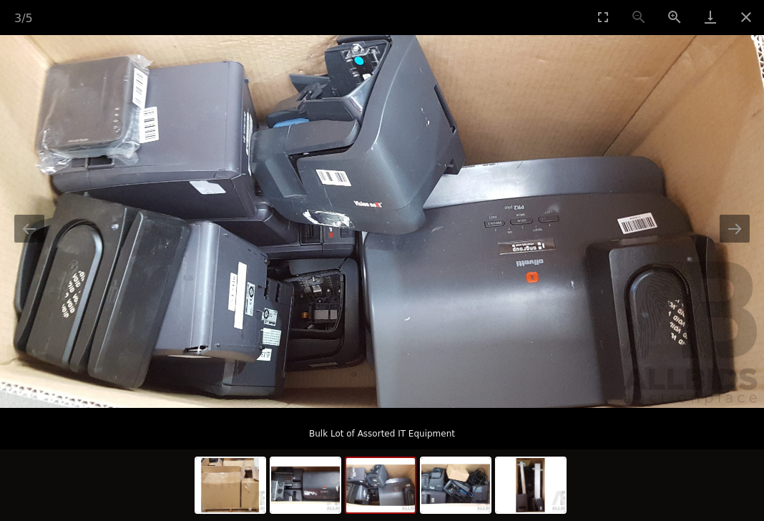
click at [732, 225] on button "Next slide" at bounding box center [735, 229] width 30 height 28
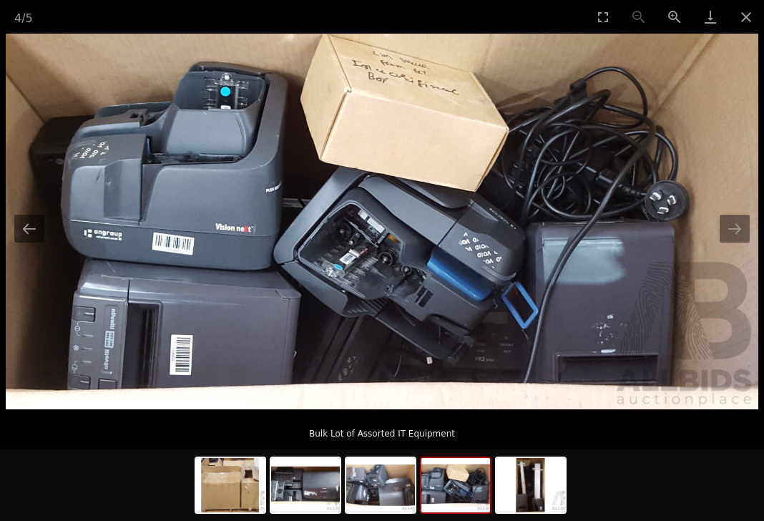
click at [732, 229] on button "Next slide" at bounding box center [735, 229] width 30 height 28
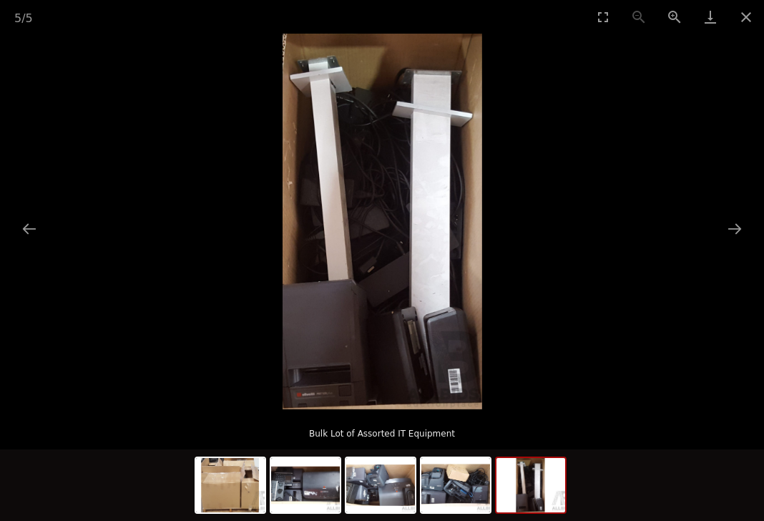
click at [732, 233] on button "Next slide" at bounding box center [735, 229] width 30 height 28
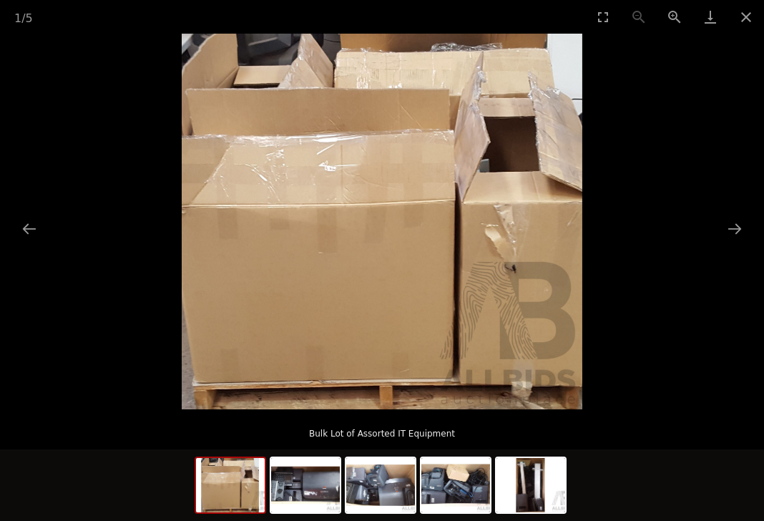
click at [732, 26] on button "Close gallery" at bounding box center [746, 17] width 36 height 34
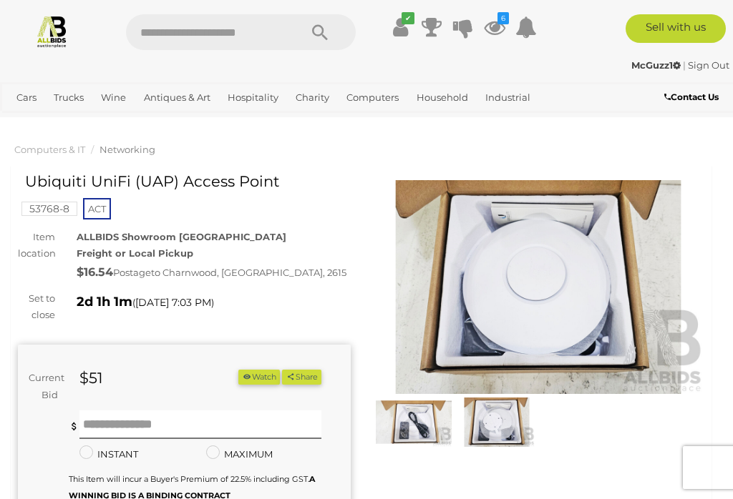
click at [414, 423] on img at bounding box center [414, 422] width 76 height 49
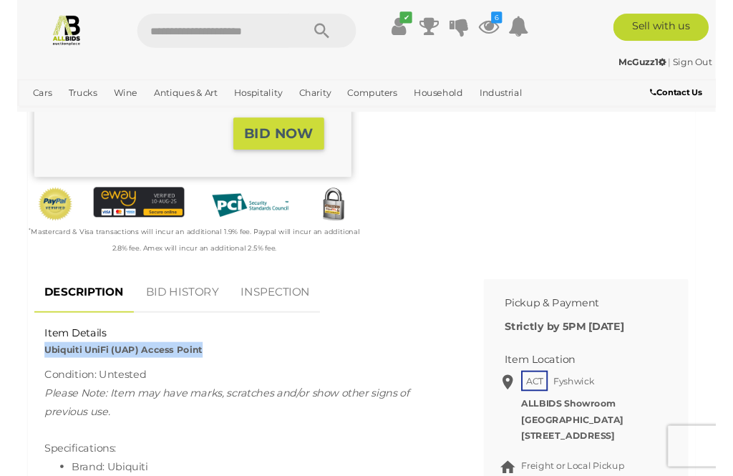
scroll to position [387, 0]
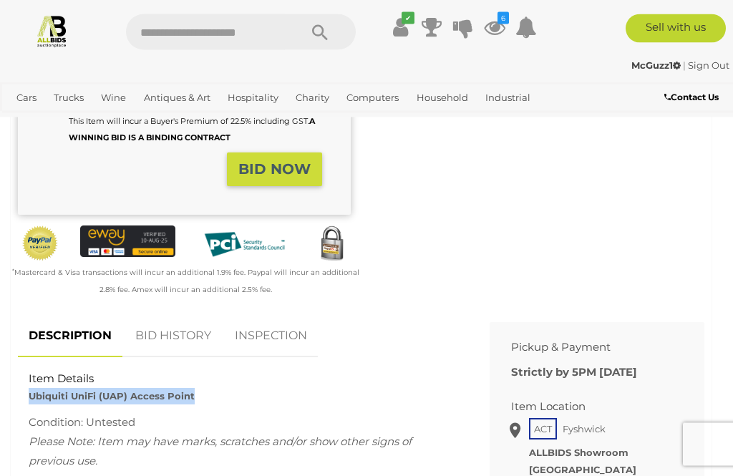
click at [441, 297] on div "Winning Outbid Warranty Charity )" at bounding box center [361, 65] width 708 height 500
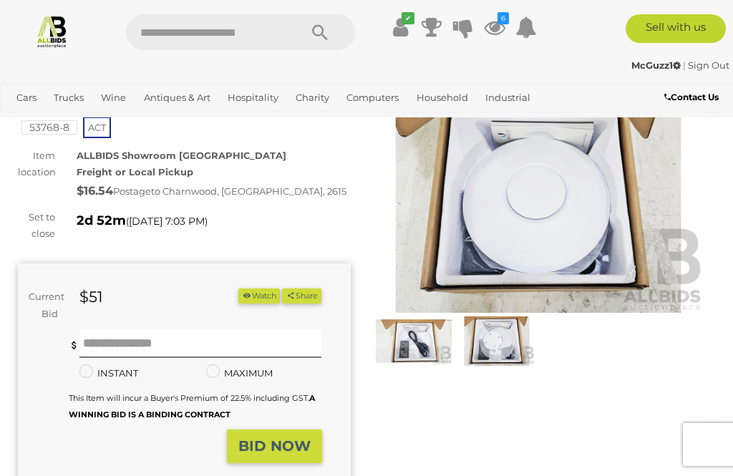
scroll to position [78, 0]
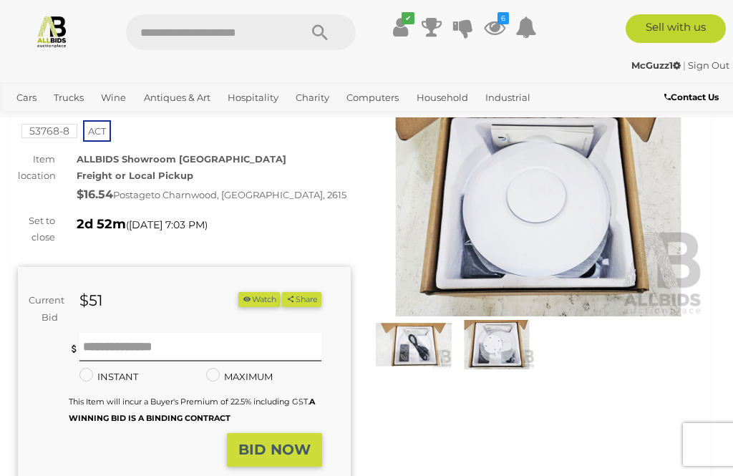
click at [419, 358] on img at bounding box center [414, 344] width 76 height 49
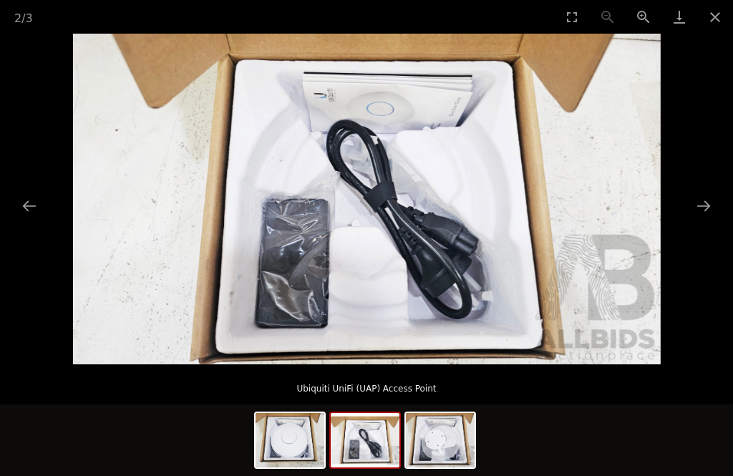
click at [715, 20] on button "Close gallery" at bounding box center [715, 17] width 36 height 34
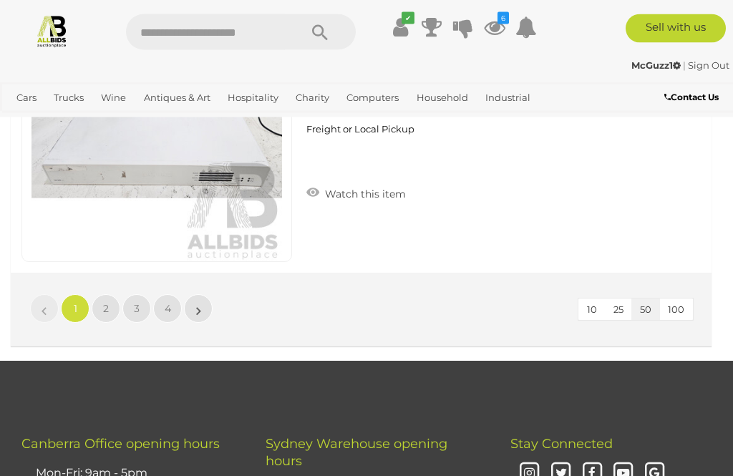
scroll to position [13892, 0]
click at [194, 298] on link "»" at bounding box center [198, 308] width 29 height 29
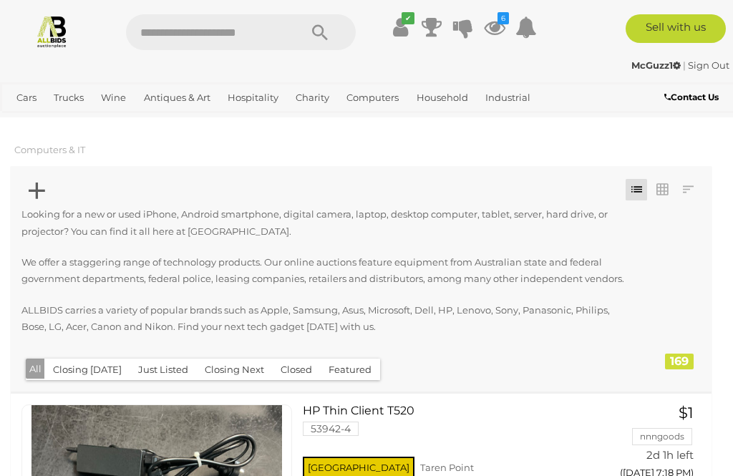
click at [31, 188] on icon at bounding box center [37, 191] width 16 height 28
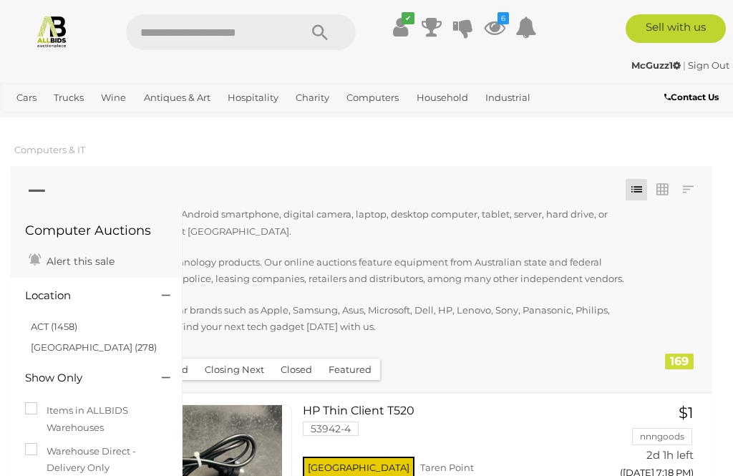
click at [38, 321] on link "ACT (1458)" at bounding box center [54, 326] width 47 height 11
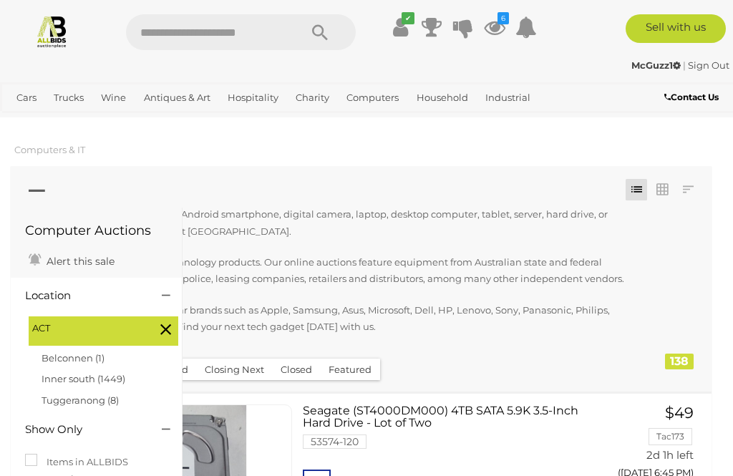
click at [30, 187] on icon at bounding box center [37, 191] width 16 height 28
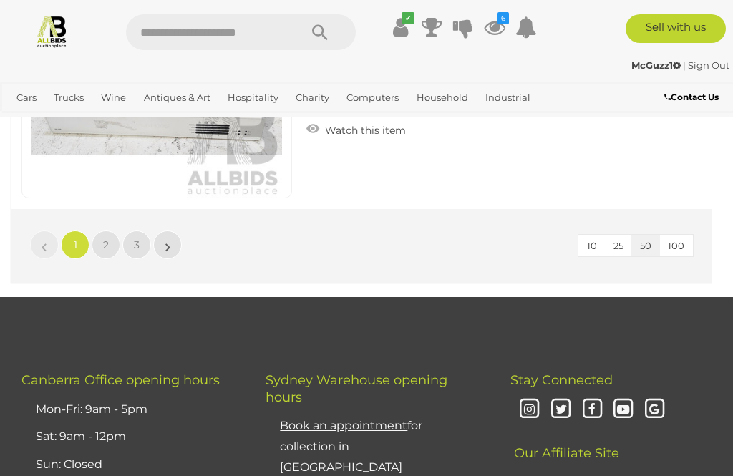
scroll to position [13925, 0]
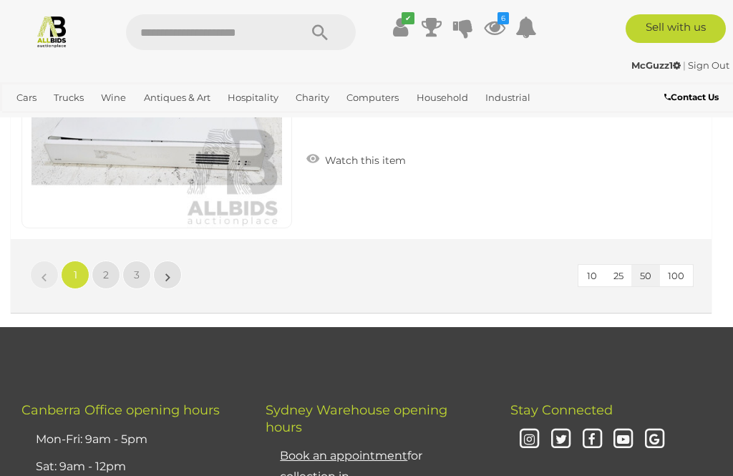
click at [163, 270] on link "»" at bounding box center [167, 274] width 29 height 29
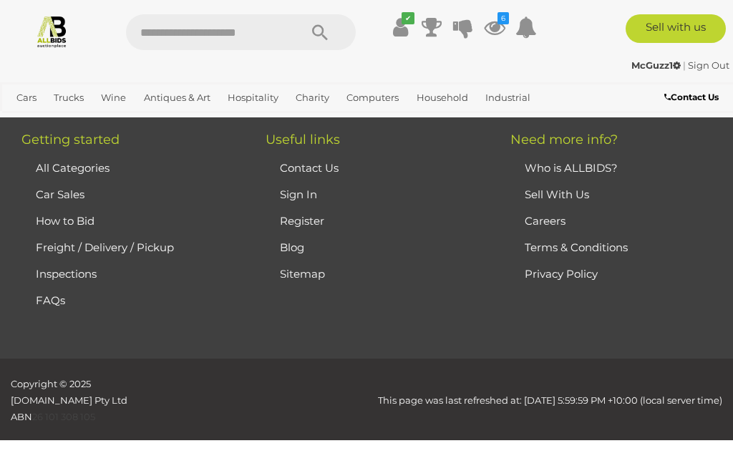
scroll to position [245, 0]
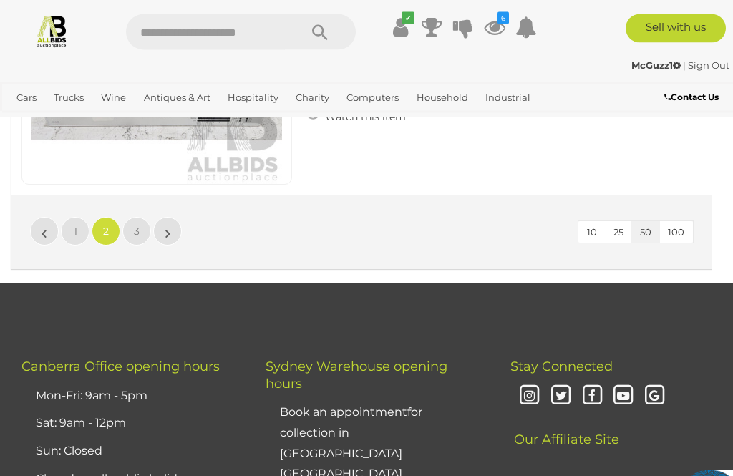
scroll to position [13969, 0]
click at [132, 225] on link "3" at bounding box center [136, 231] width 29 height 29
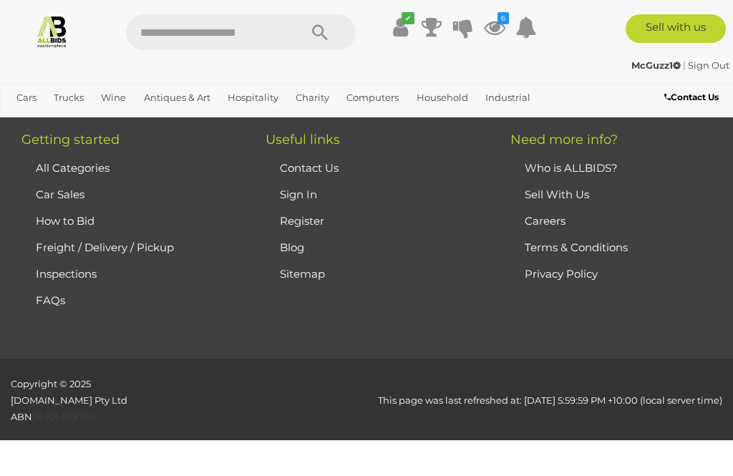
scroll to position [245, 0]
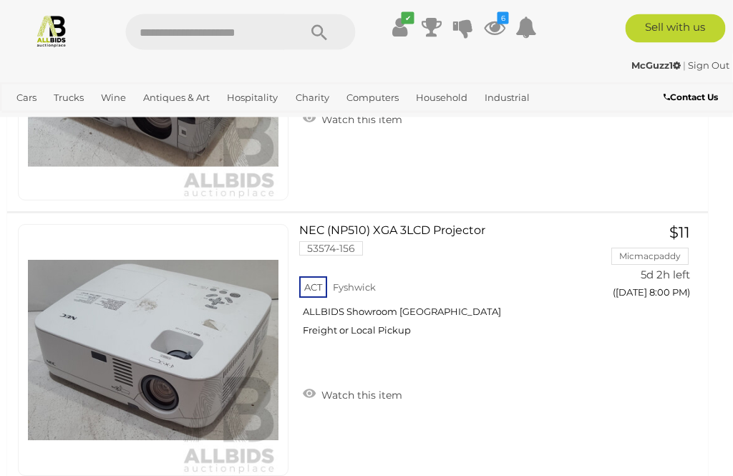
scroll to position [10060, 3]
